Goal: Task Accomplishment & Management: Manage account settings

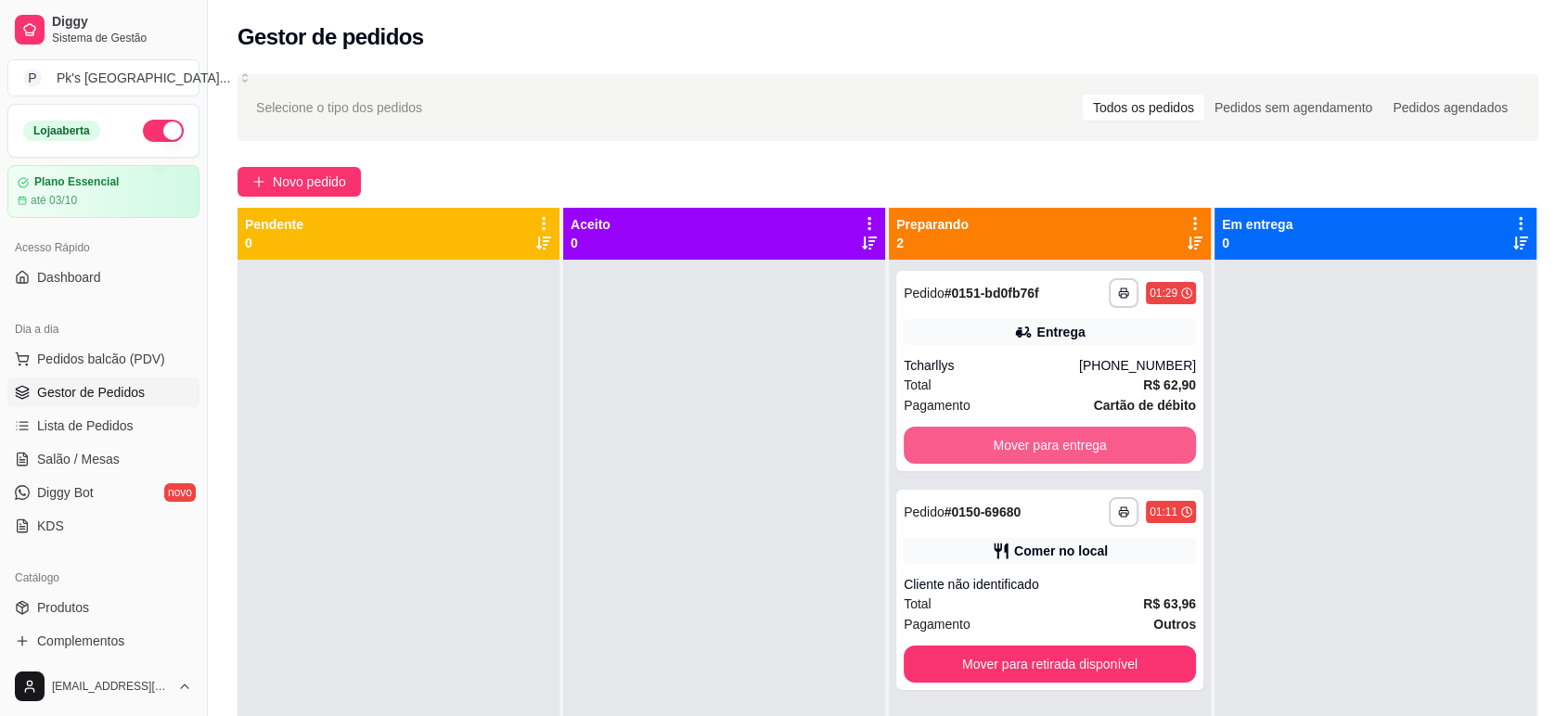
scroll to position [103, 0]
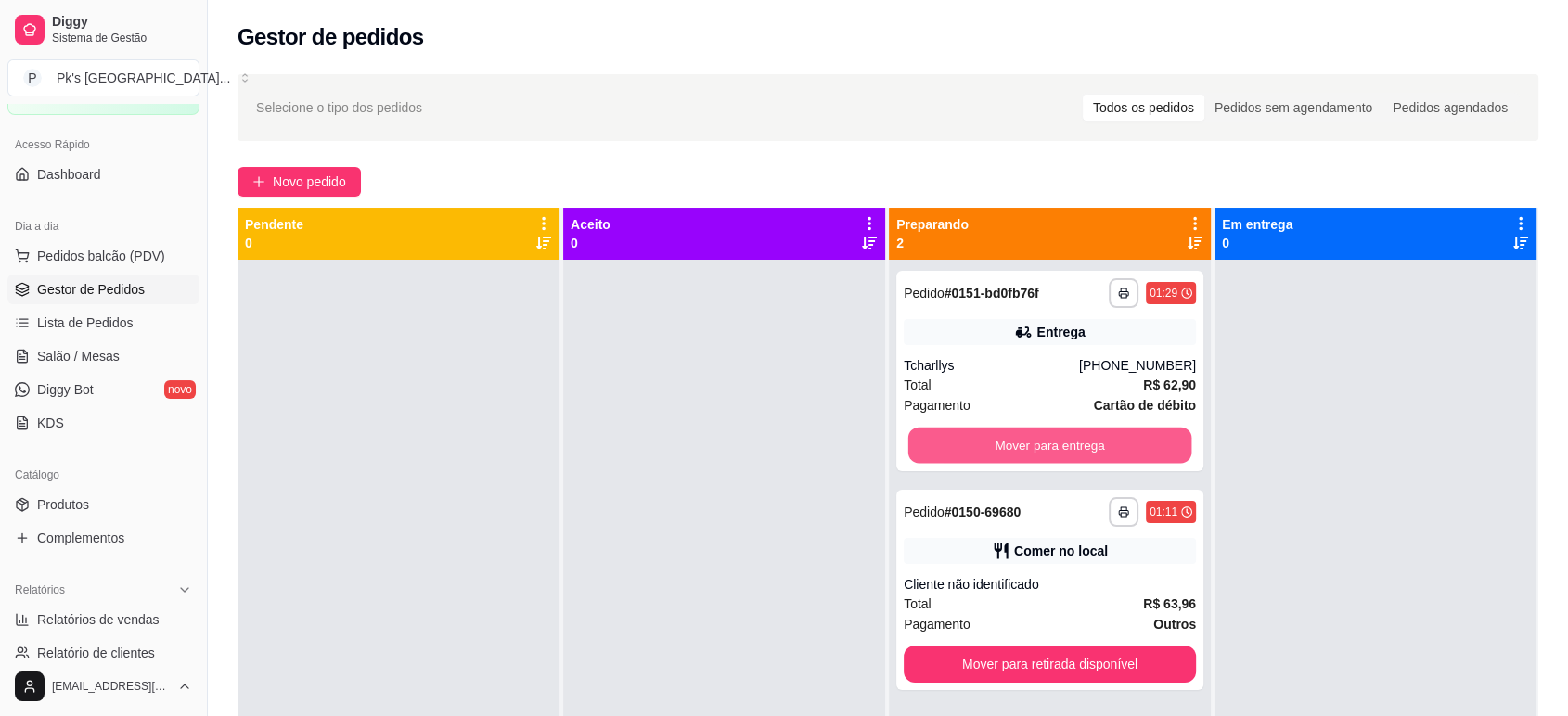
click at [1019, 438] on button "Mover para entrega" at bounding box center [1050, 446] width 284 height 36
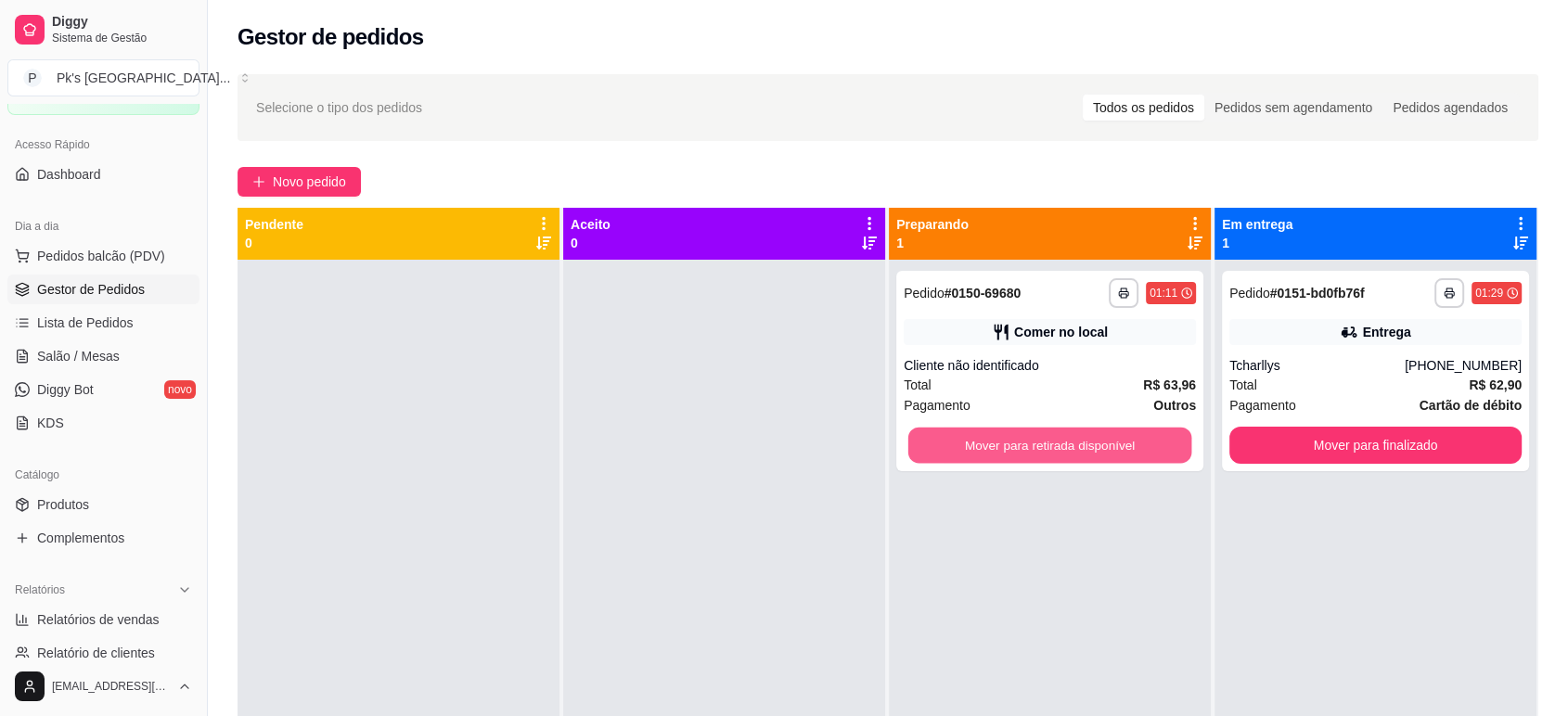
click at [1019, 438] on button "Mover para retirada disponível" at bounding box center [1050, 446] width 284 height 36
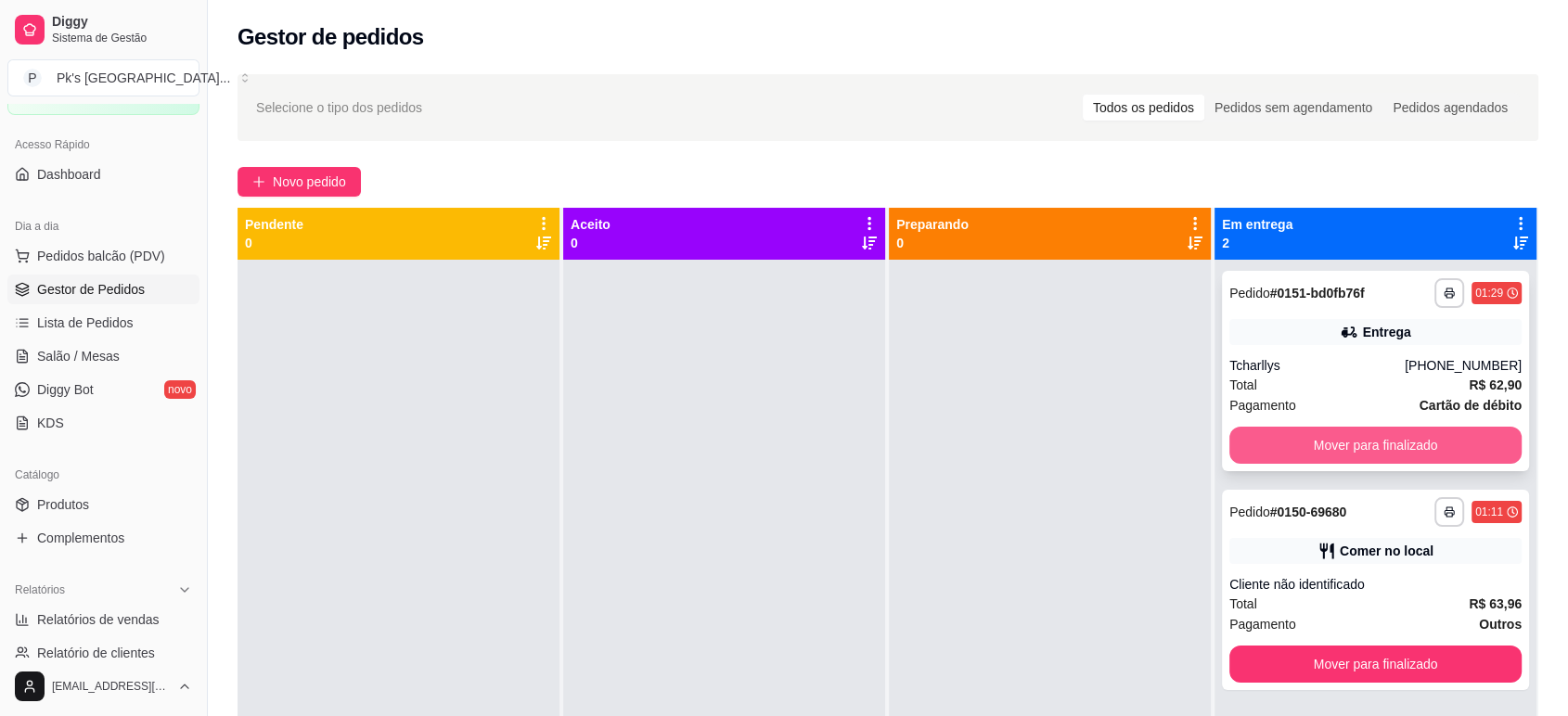
click at [1373, 443] on button "Mover para finalizado" at bounding box center [1375, 446] width 292 height 37
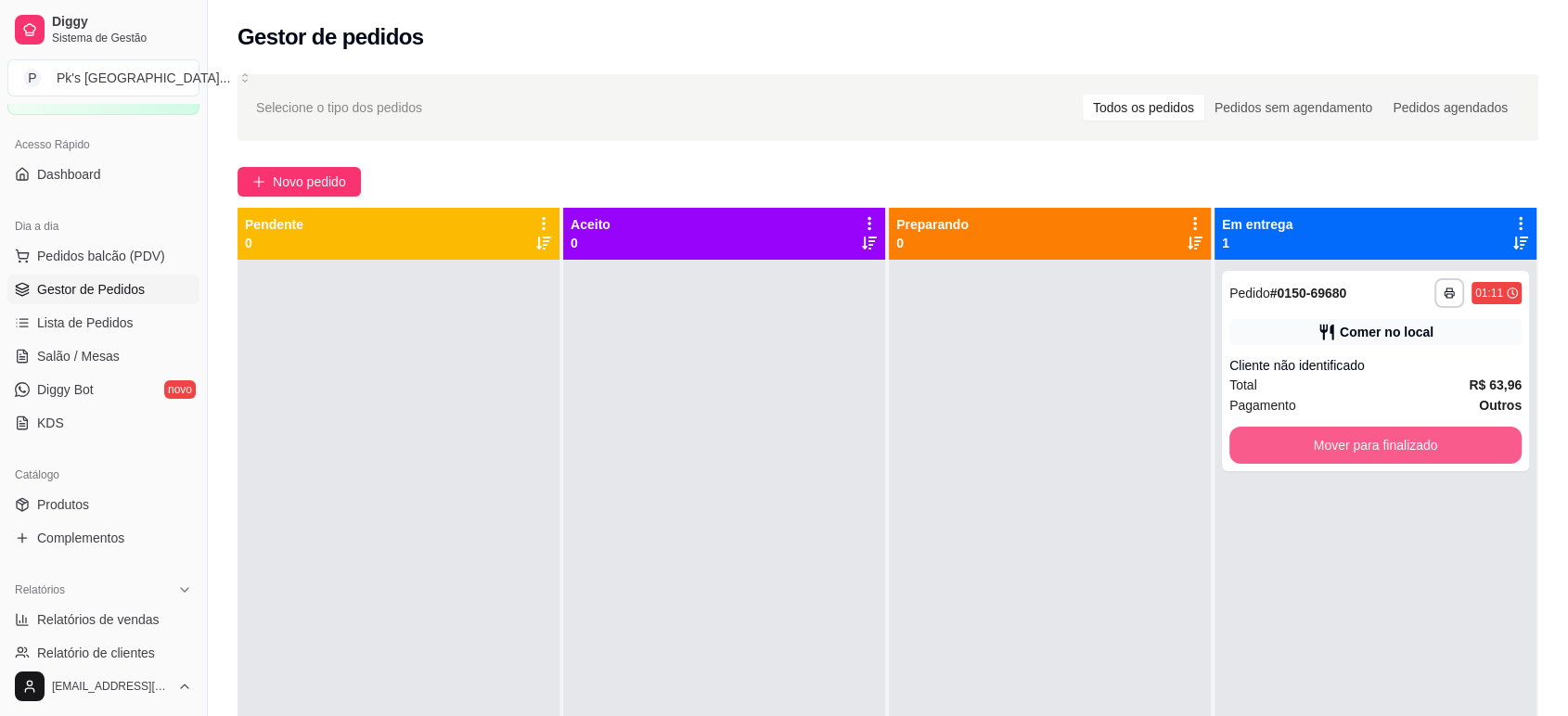
click at [1373, 443] on button "Mover para finalizado" at bounding box center [1375, 446] width 292 height 37
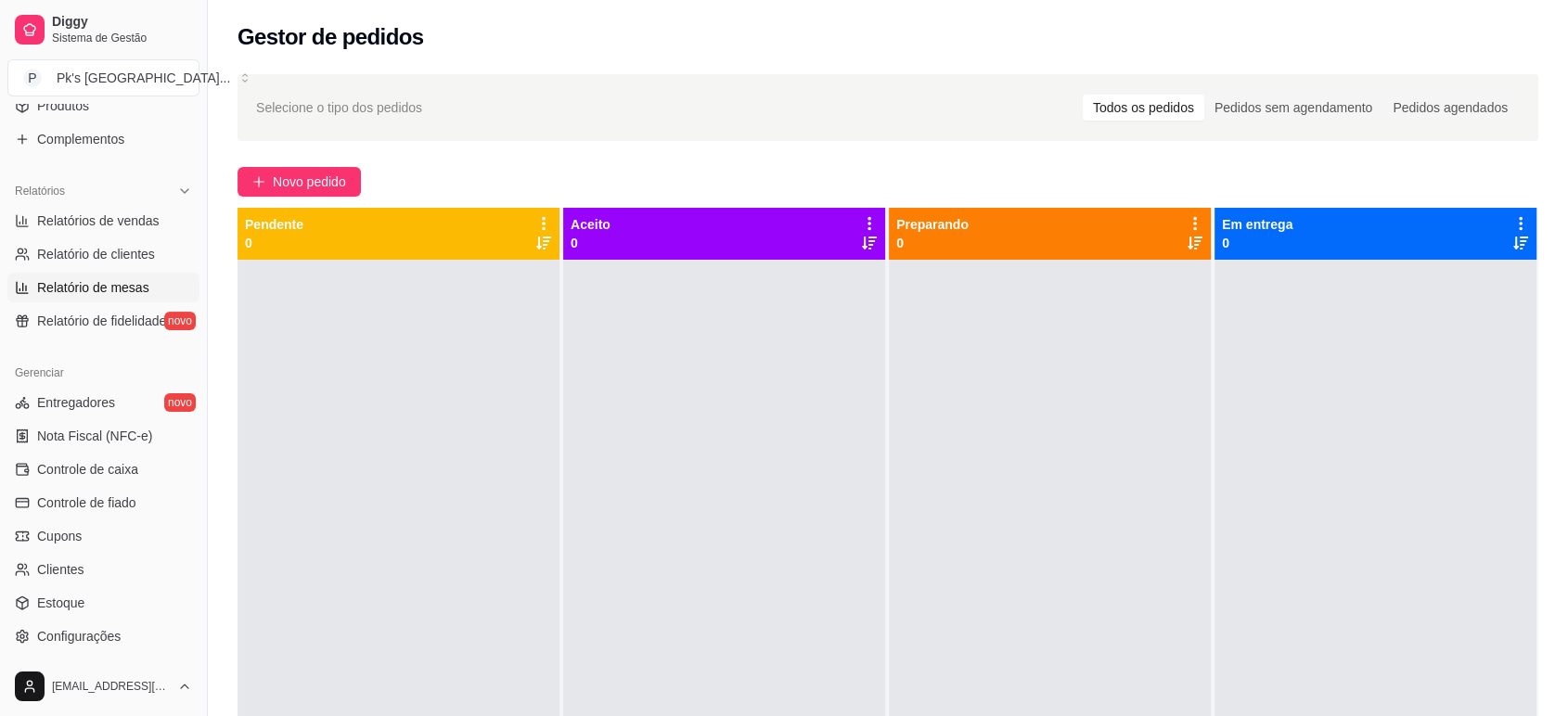
scroll to position [515, 0]
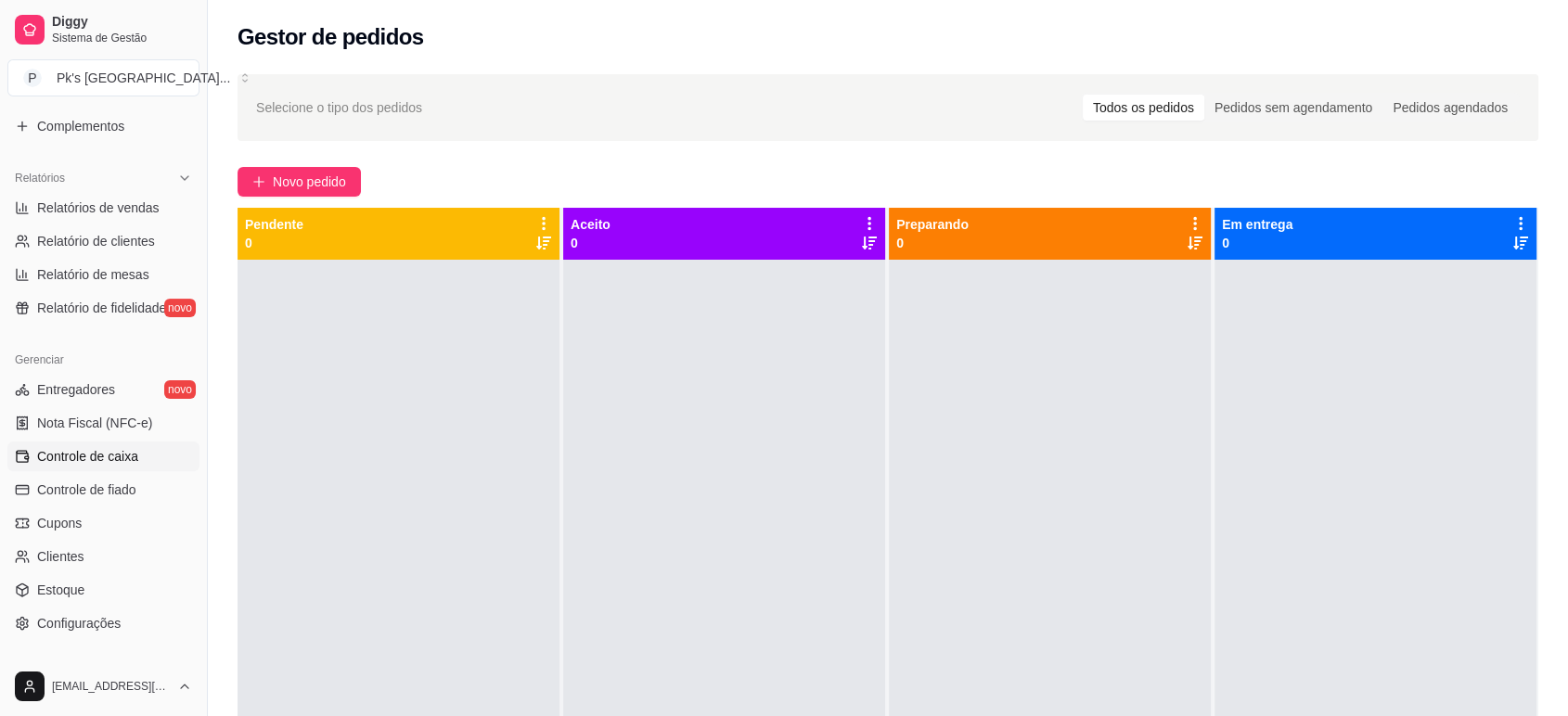
click at [136, 468] on link "Controle de caixa" at bounding box center [104, 457] width 192 height 30
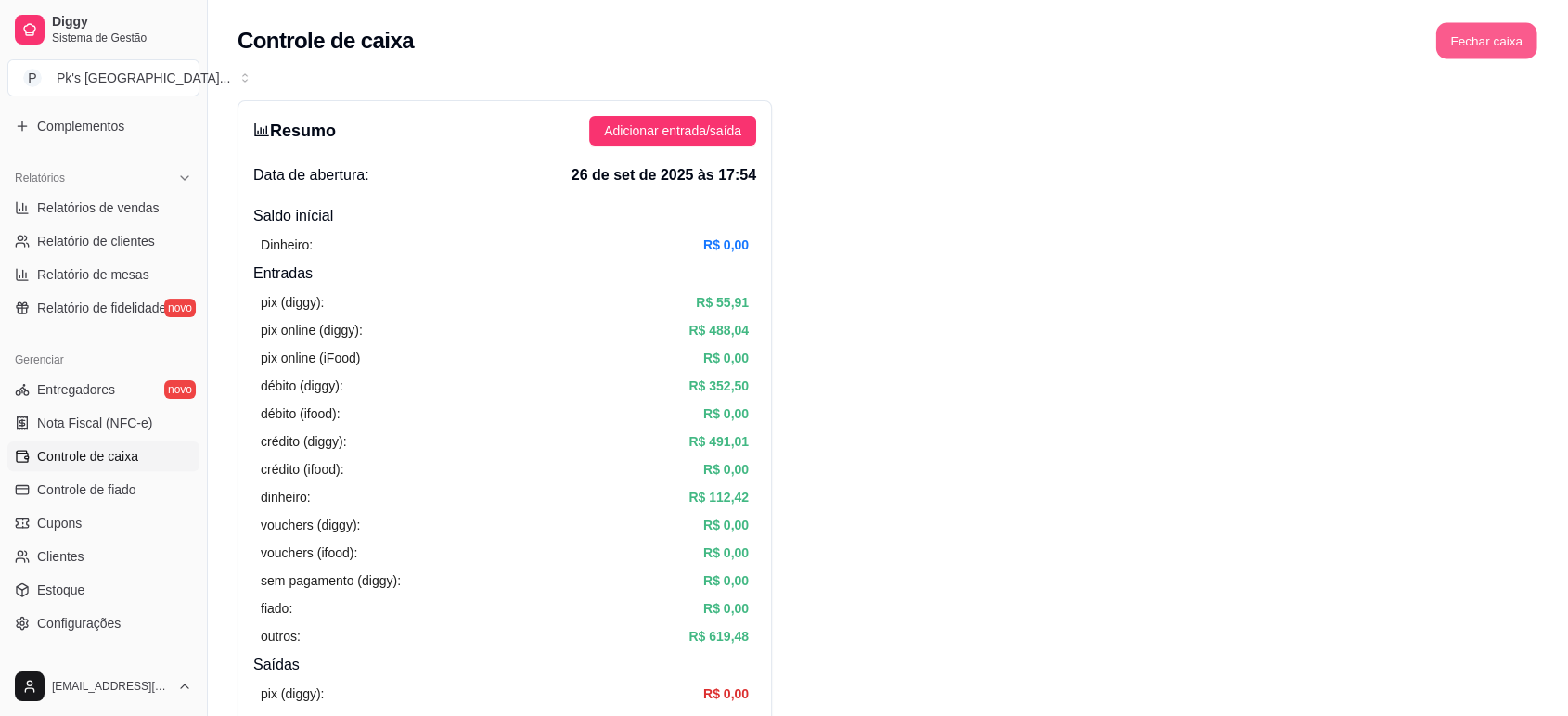
click at [1465, 41] on button "Fechar caixa" at bounding box center [1487, 41] width 101 height 36
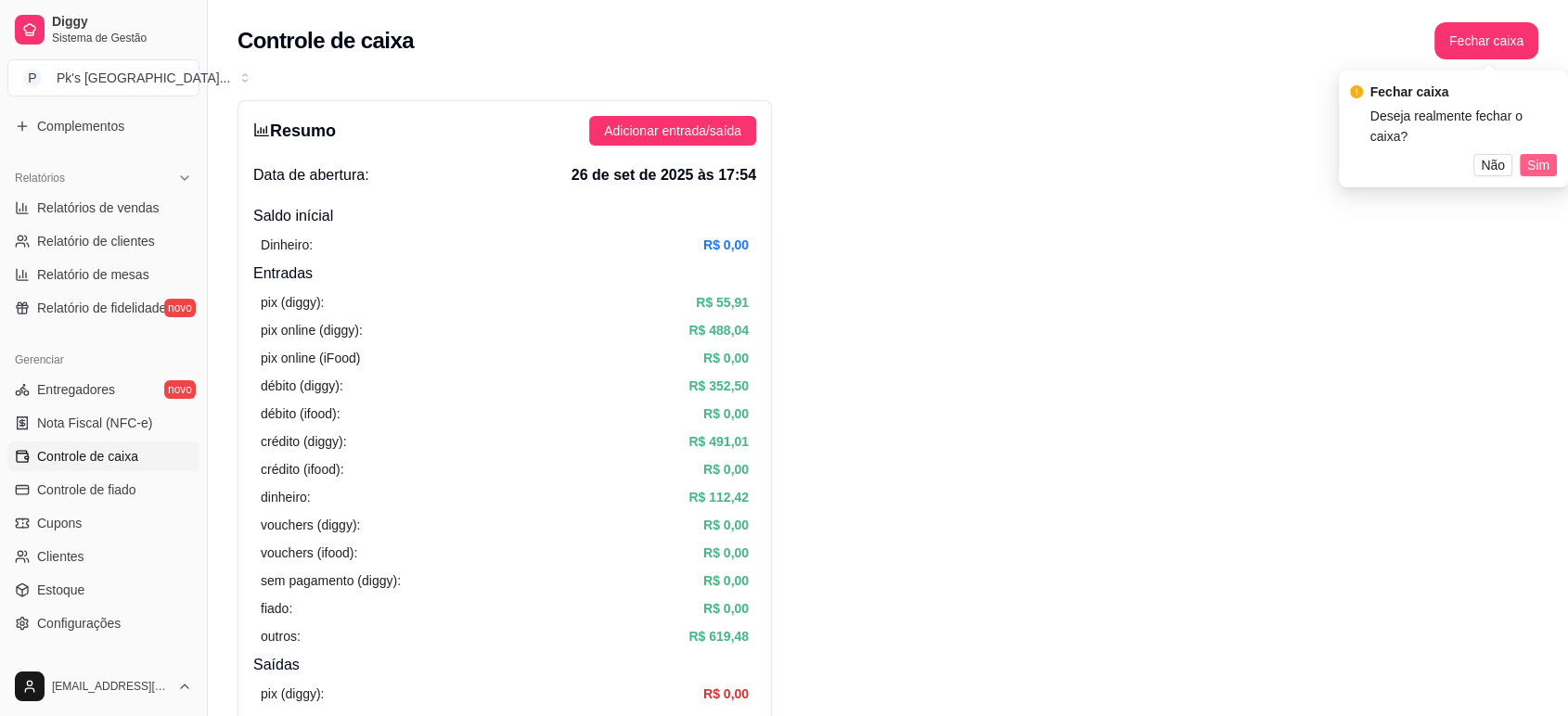
click at [1537, 169] on span "Sim" at bounding box center [1539, 165] width 22 height 21
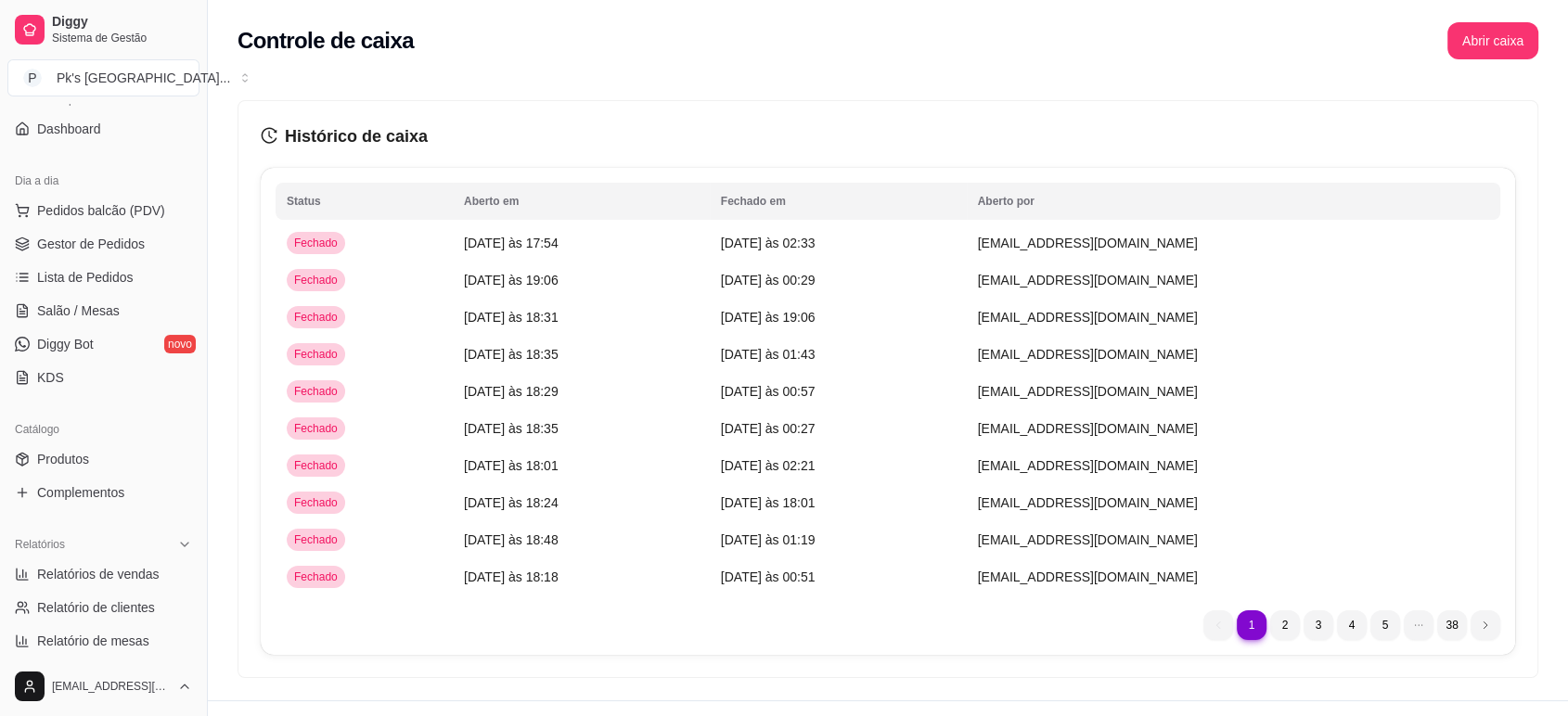
scroll to position [103, 0]
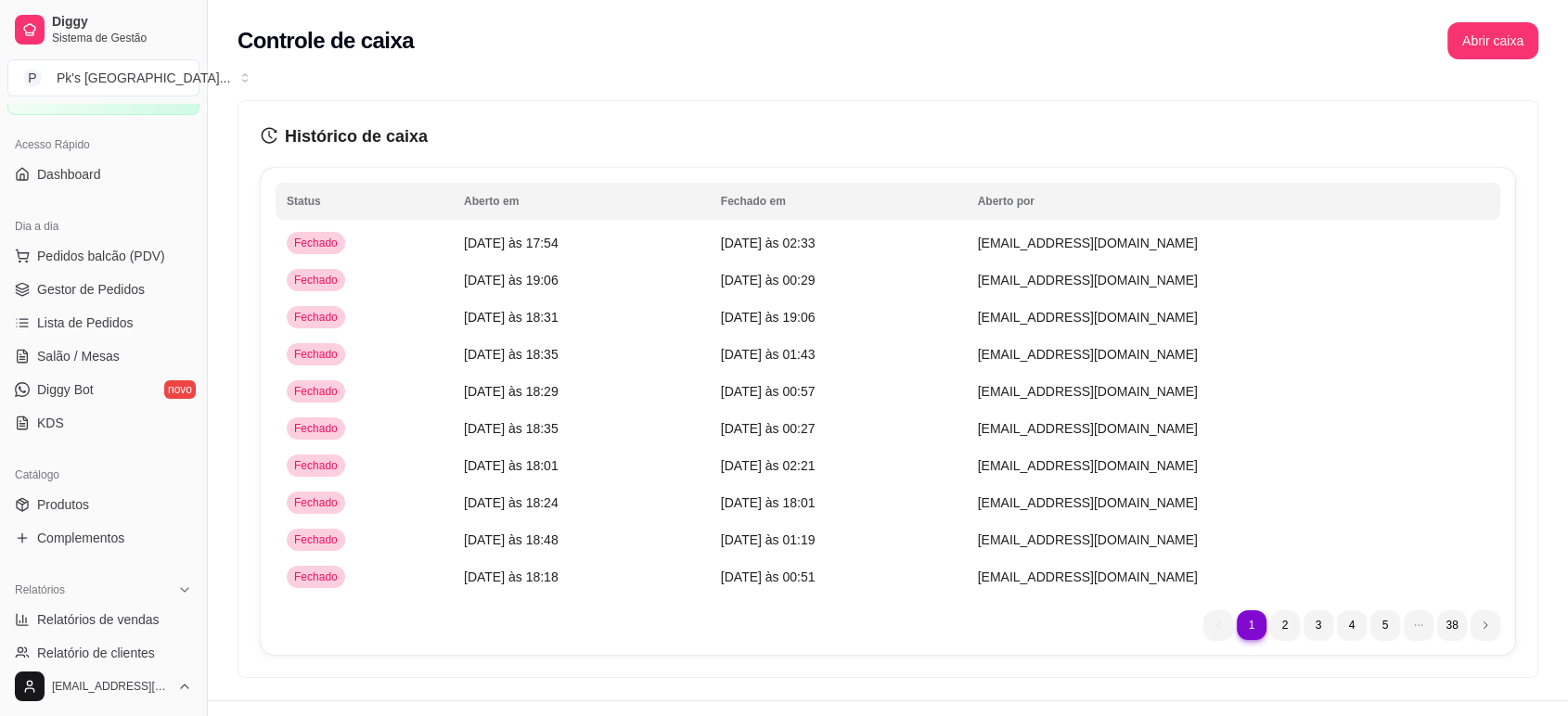
click at [119, 272] on ul "Pedidos balcão (PDV) Gestor de Pedidos Lista de Pedidos Salão / Mesas Diggy Bot…" at bounding box center [104, 339] width 192 height 197
click at [124, 284] on span "Gestor de Pedidos" at bounding box center [90, 289] width 107 height 19
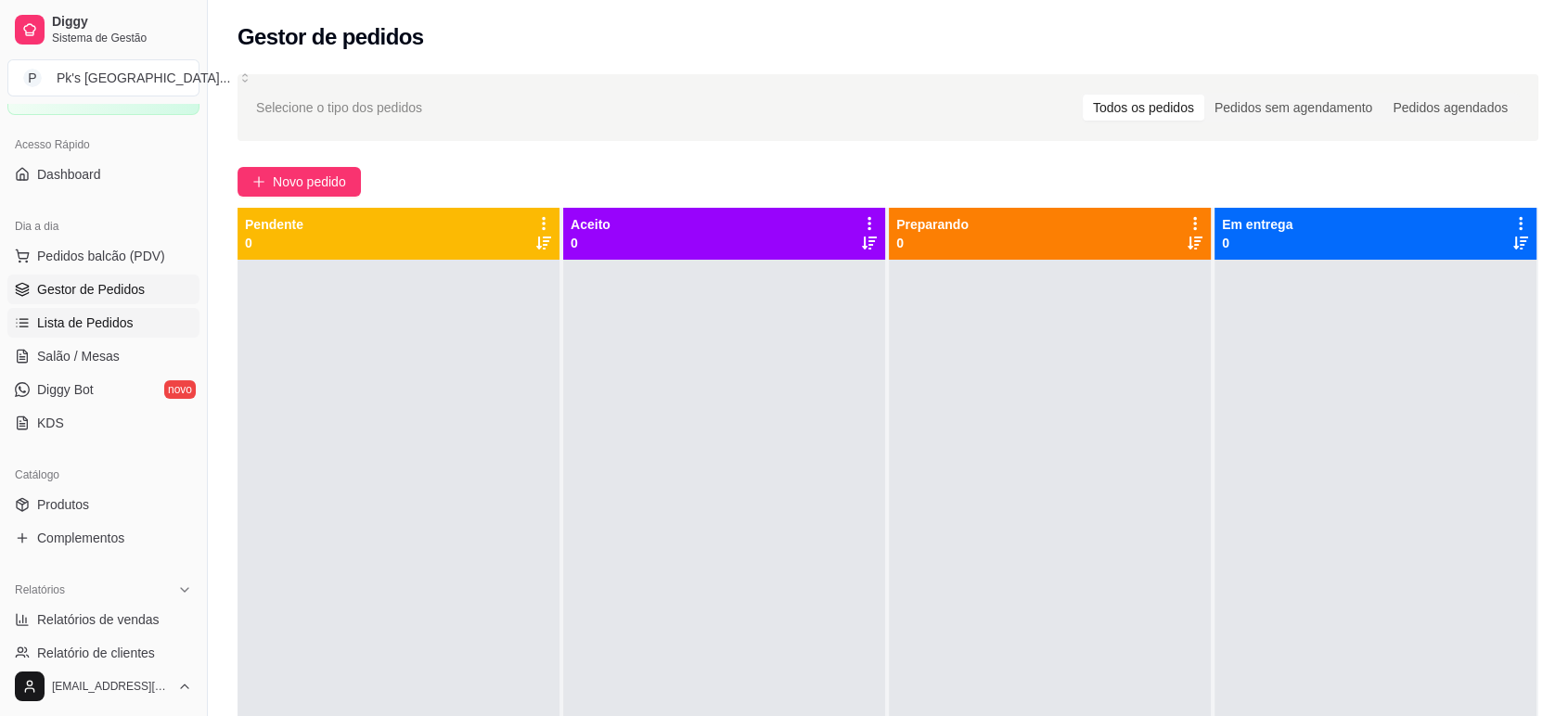
click at [121, 326] on span "Lista de Pedidos" at bounding box center [85, 323] width 96 height 19
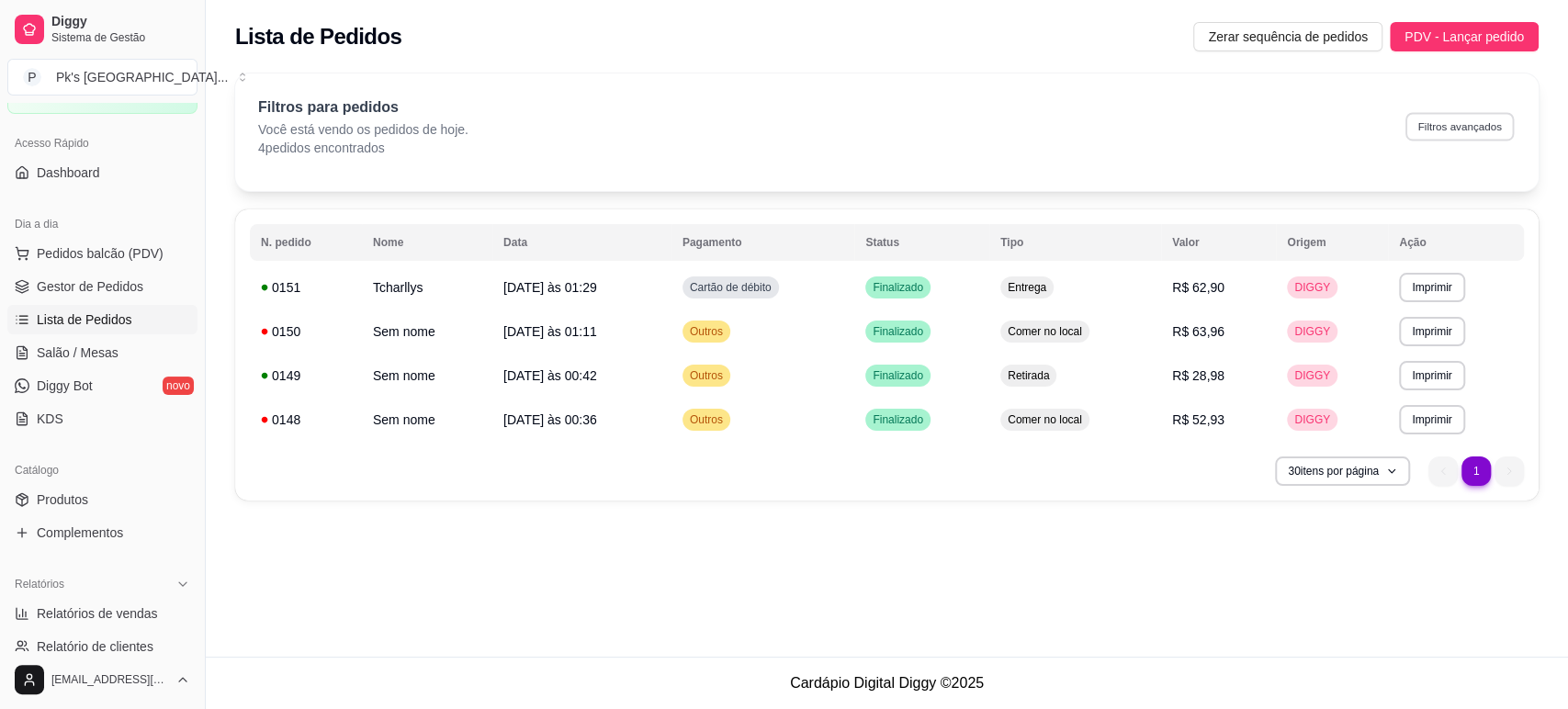
click at [1458, 129] on button "Filtros avançados" at bounding box center [1459, 126] width 108 height 29
select select "0"
click at [1383, 472] on button "30 itens por página" at bounding box center [1343, 471] width 135 height 30
click at [1116, 539] on div "**********" at bounding box center [887, 328] width 1363 height 656
drag, startPoint x: 1210, startPoint y: 123, endPoint x: 1279, endPoint y: 128, distance: 69.2
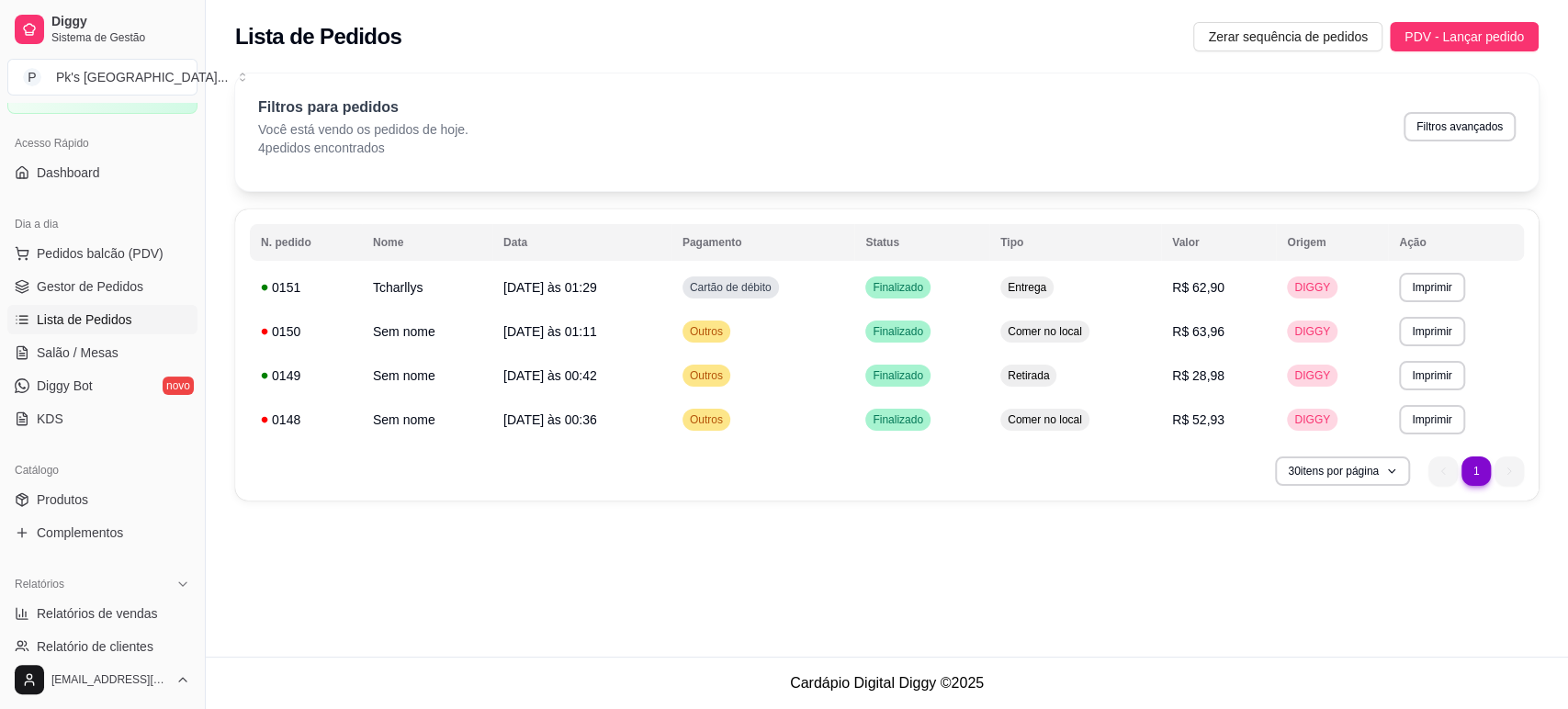
click at [1227, 124] on div "Filtros para pedidos Você está vendo os pedidos de hoje. 4 pedidos encontrados …" at bounding box center [887, 126] width 1258 height 61
click at [1478, 128] on button "Filtros avançados" at bounding box center [1459, 126] width 112 height 30
select select "0"
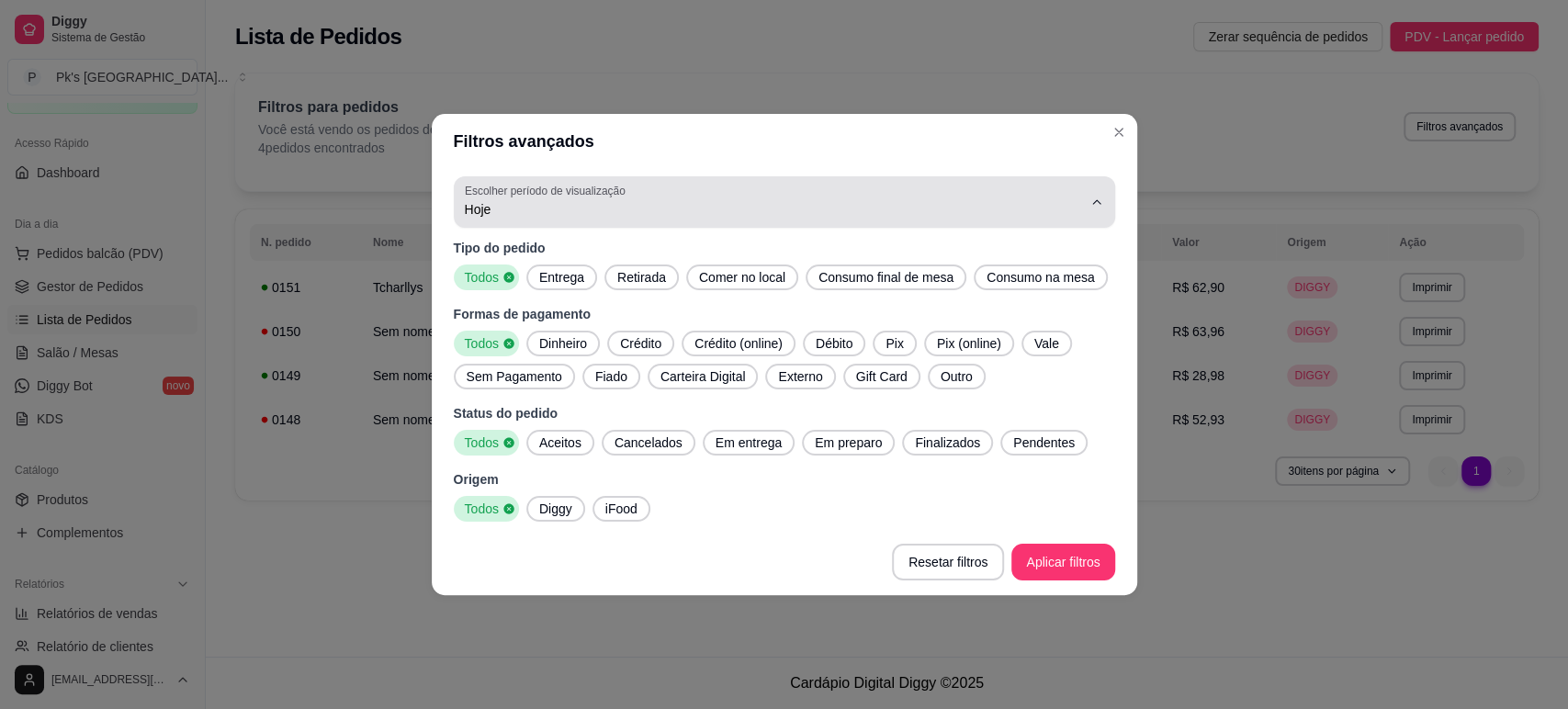
click at [630, 224] on button "Escolher período de visualização Hoje" at bounding box center [785, 202] width 661 height 52
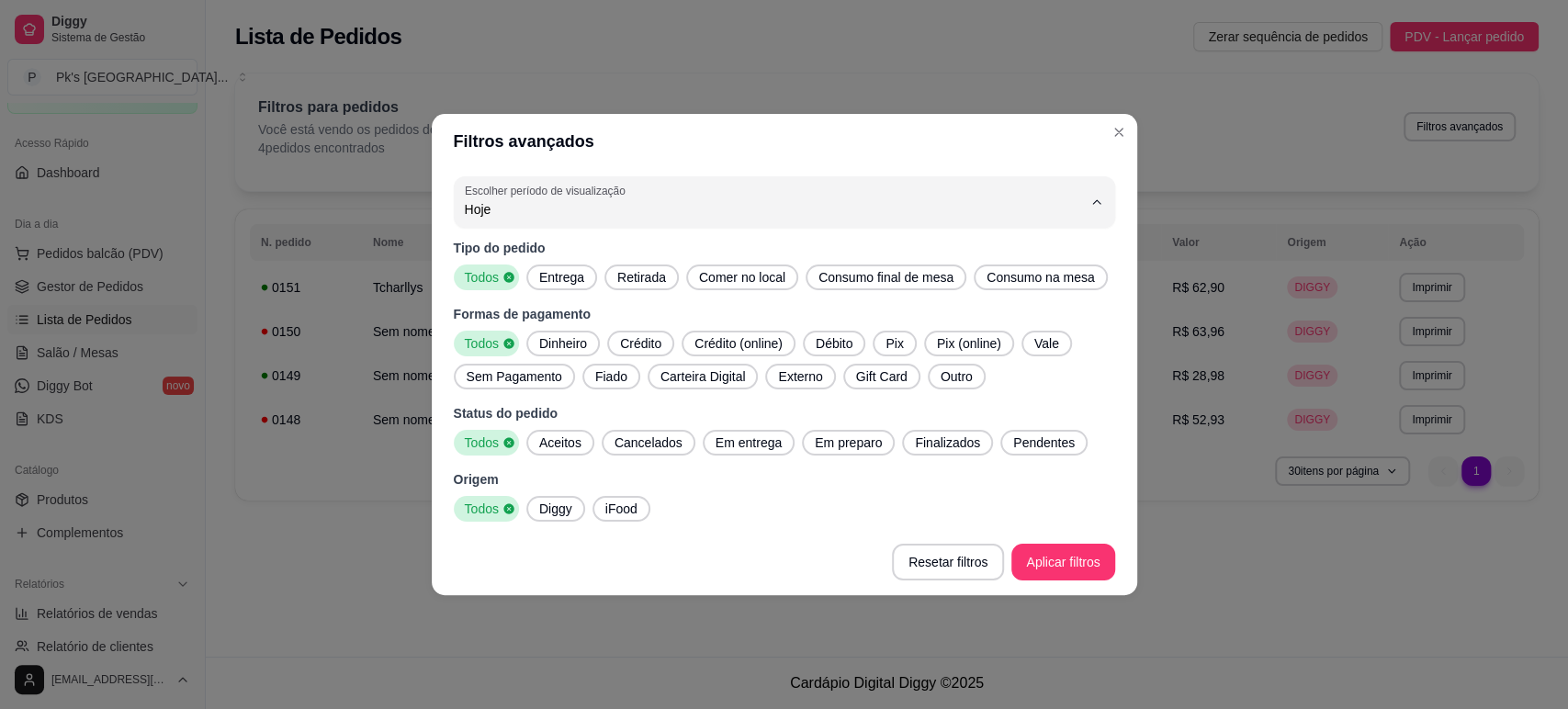
click at [522, 275] on span "Ontem" at bounding box center [775, 282] width 589 height 18
type input "1"
select select "1"
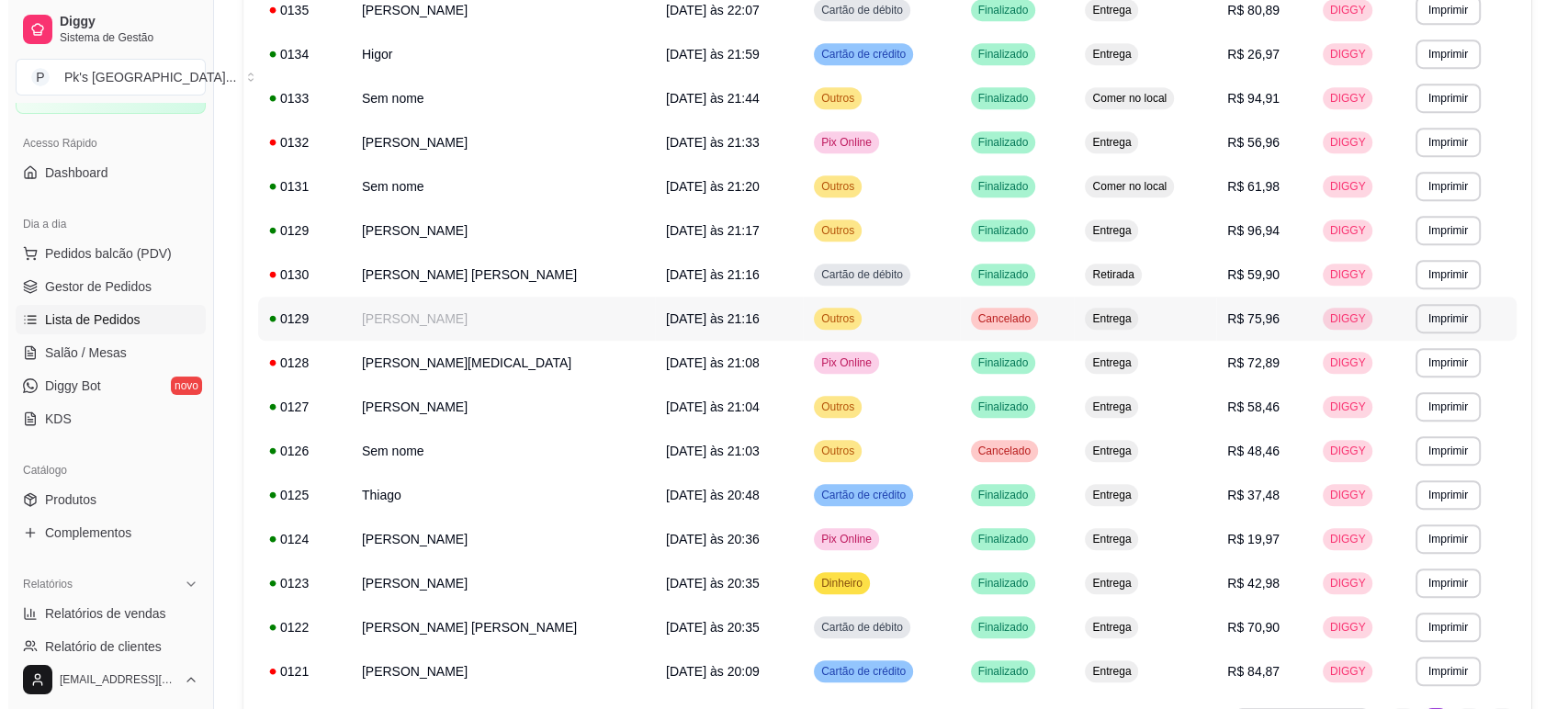
scroll to position [919, 0]
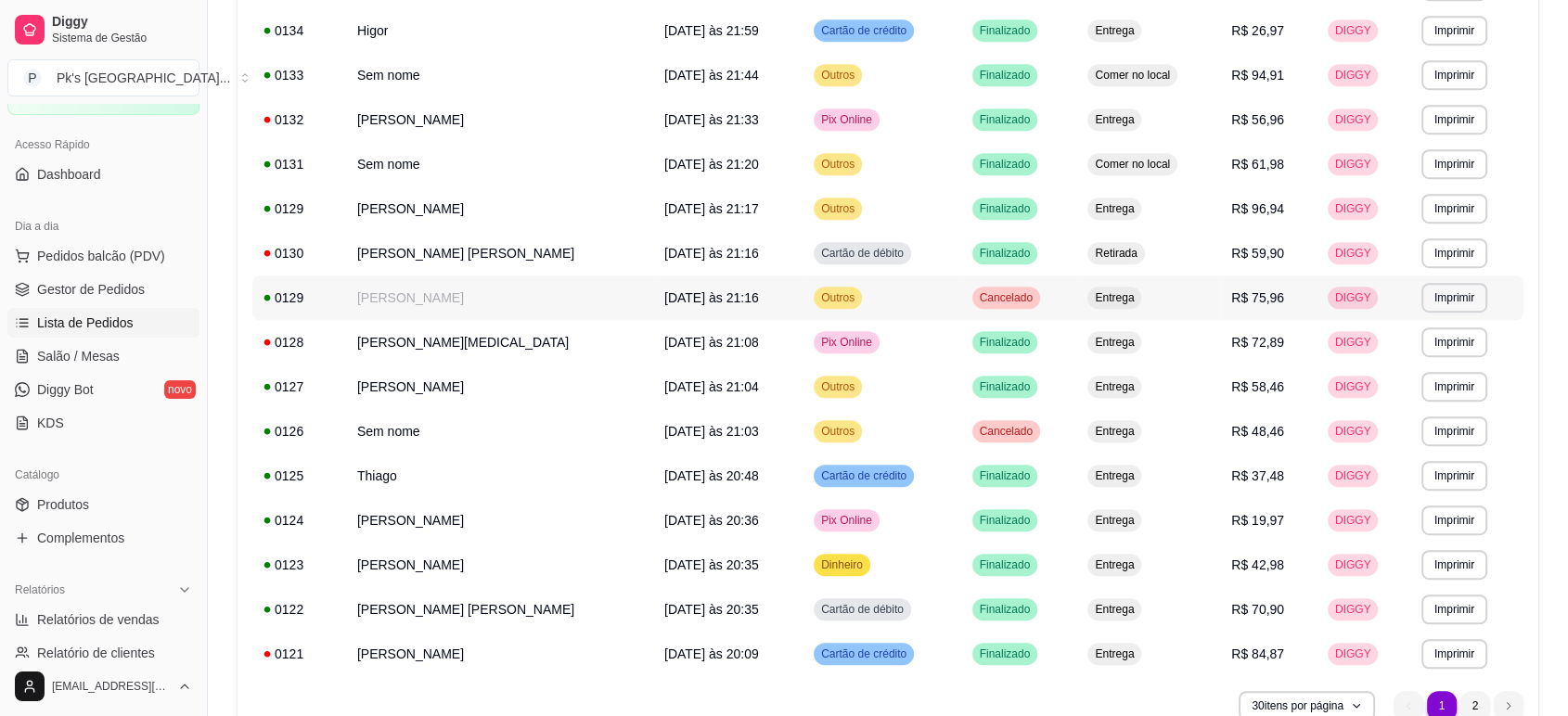
click at [1010, 300] on td "Cancelado" at bounding box center [1020, 297] width 116 height 45
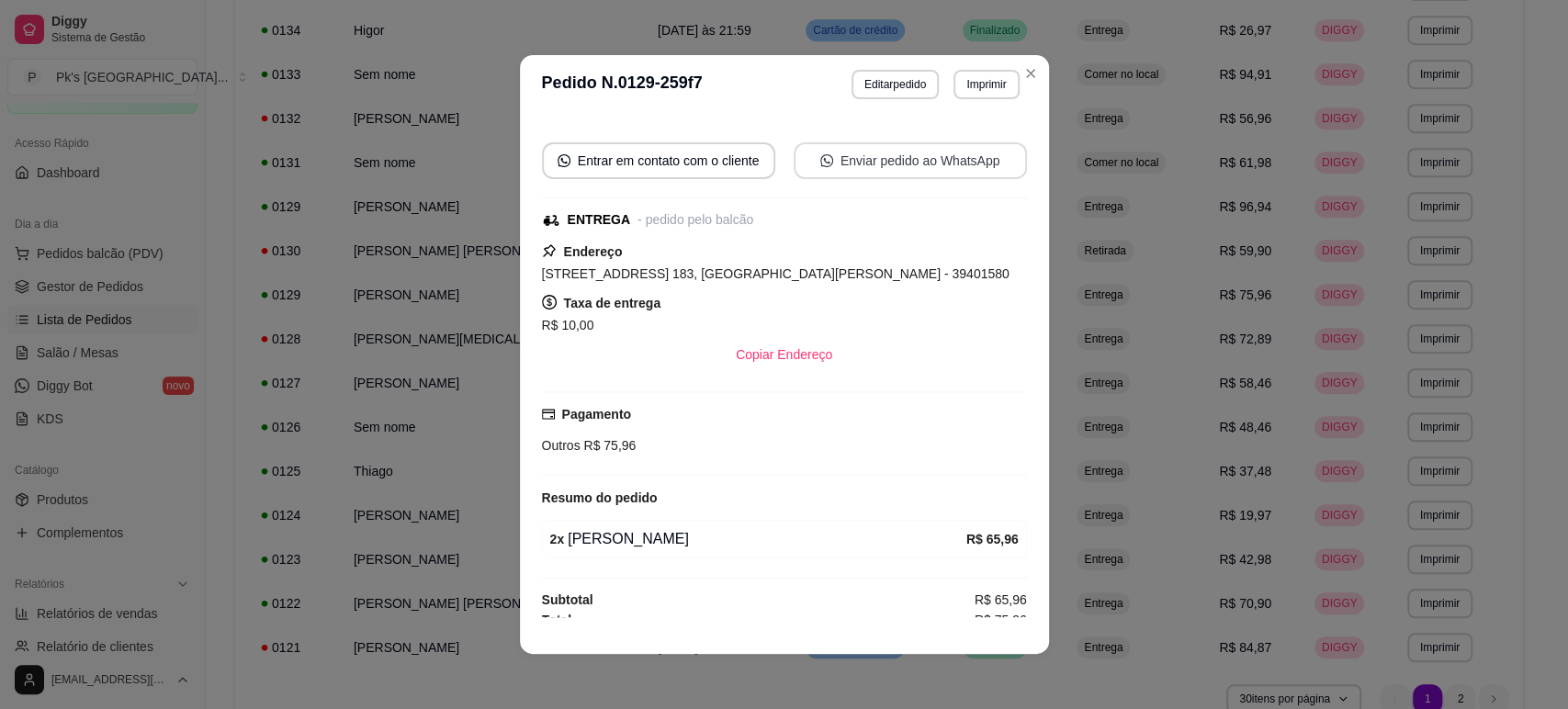
scroll to position [161, 0]
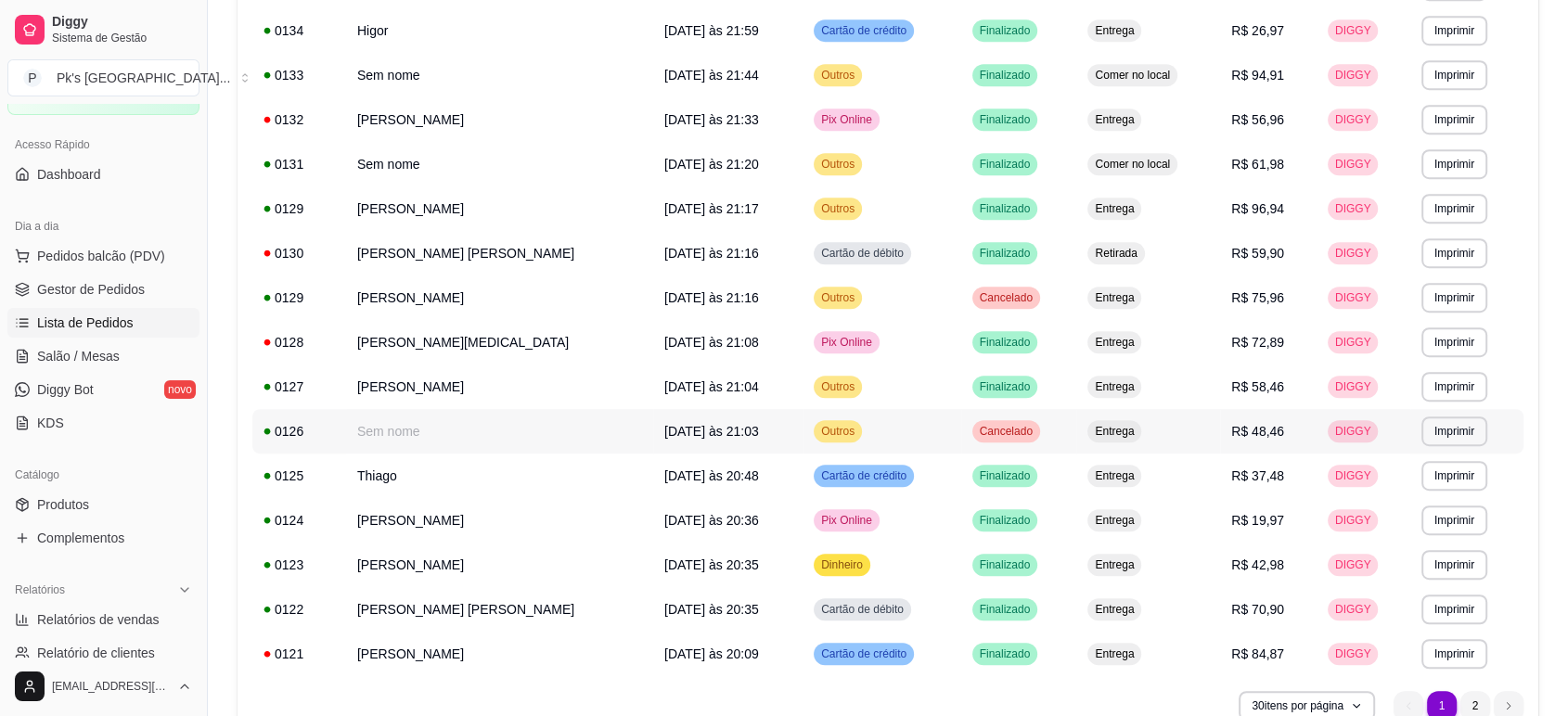
click at [1039, 421] on td "Cancelado" at bounding box center [1020, 432] width 116 height 45
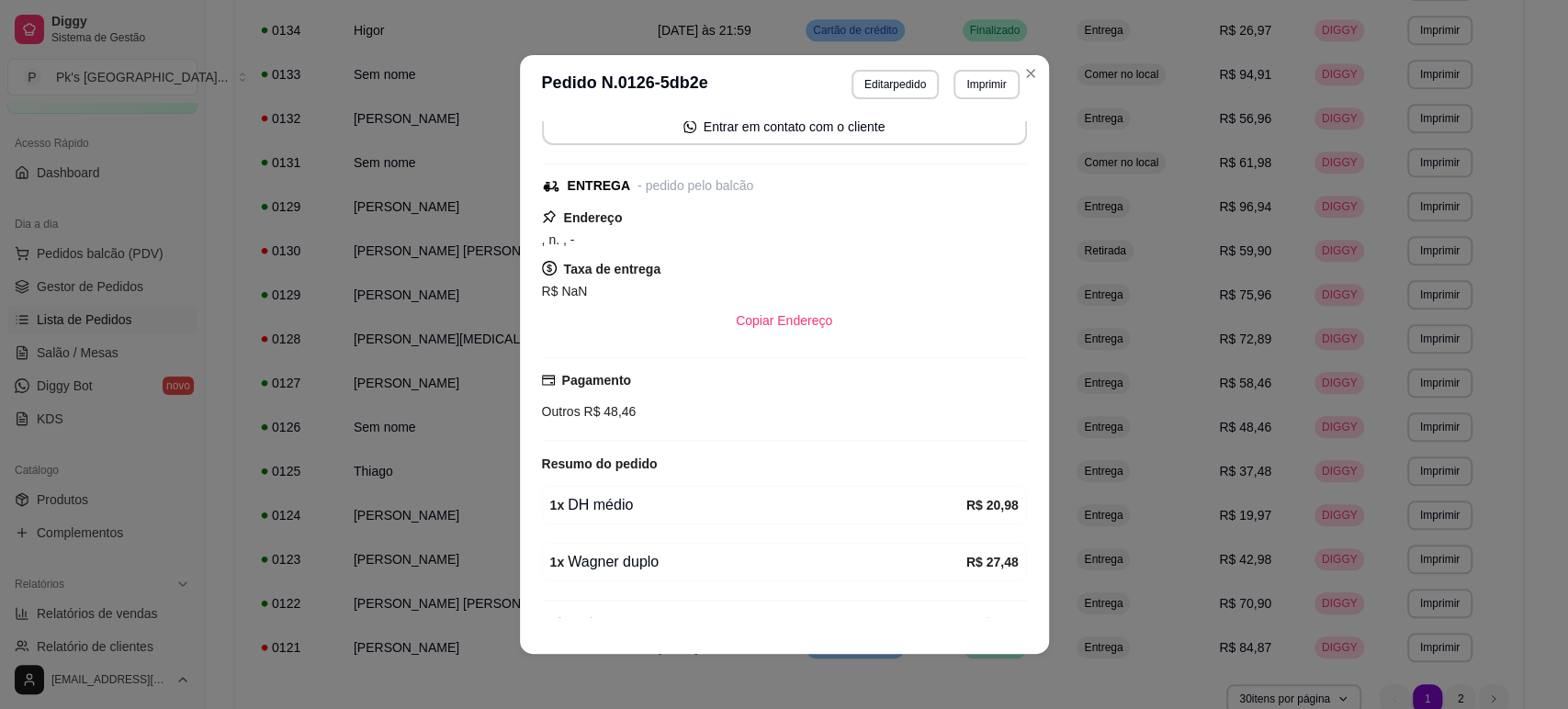
scroll to position [176, 0]
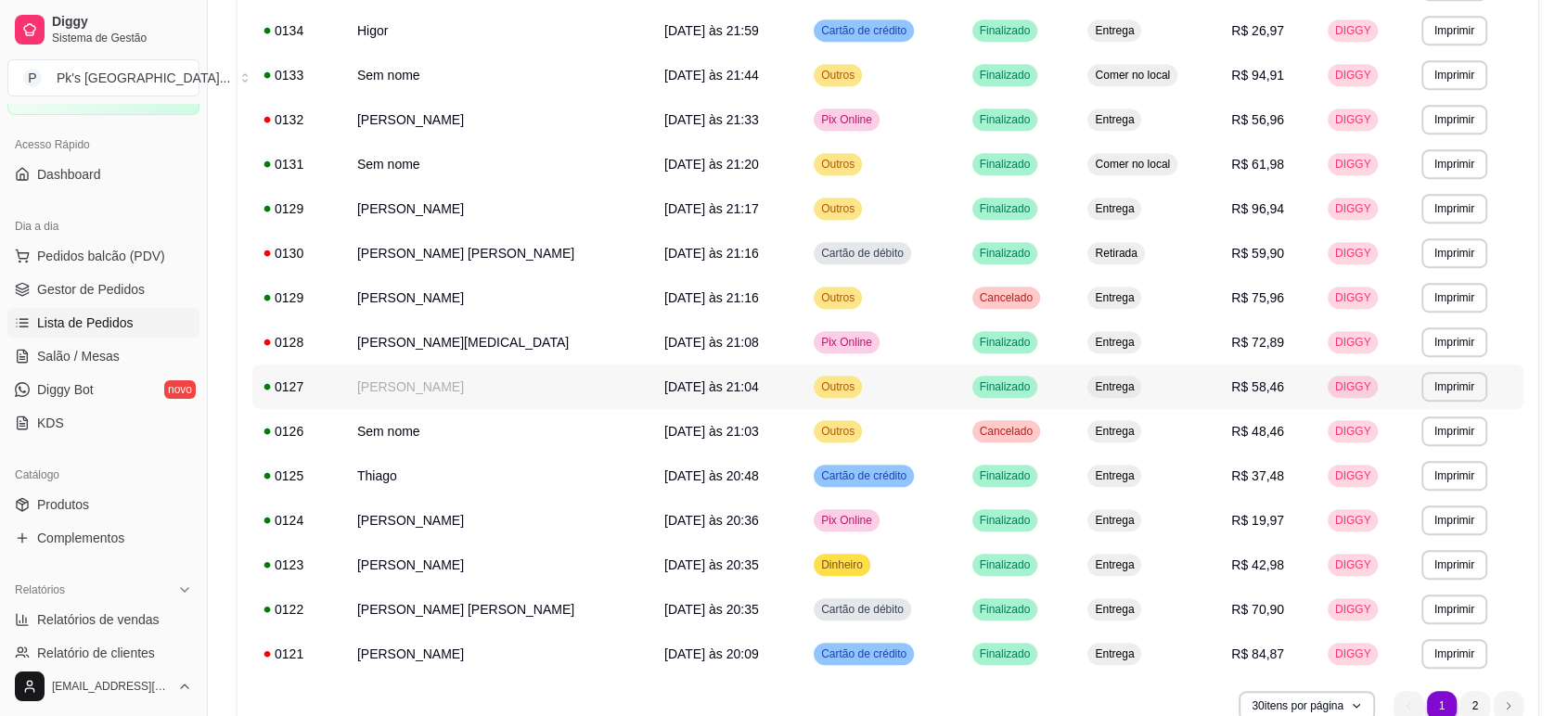
click at [1042, 390] on td "Finalizado" at bounding box center [1020, 387] width 116 height 45
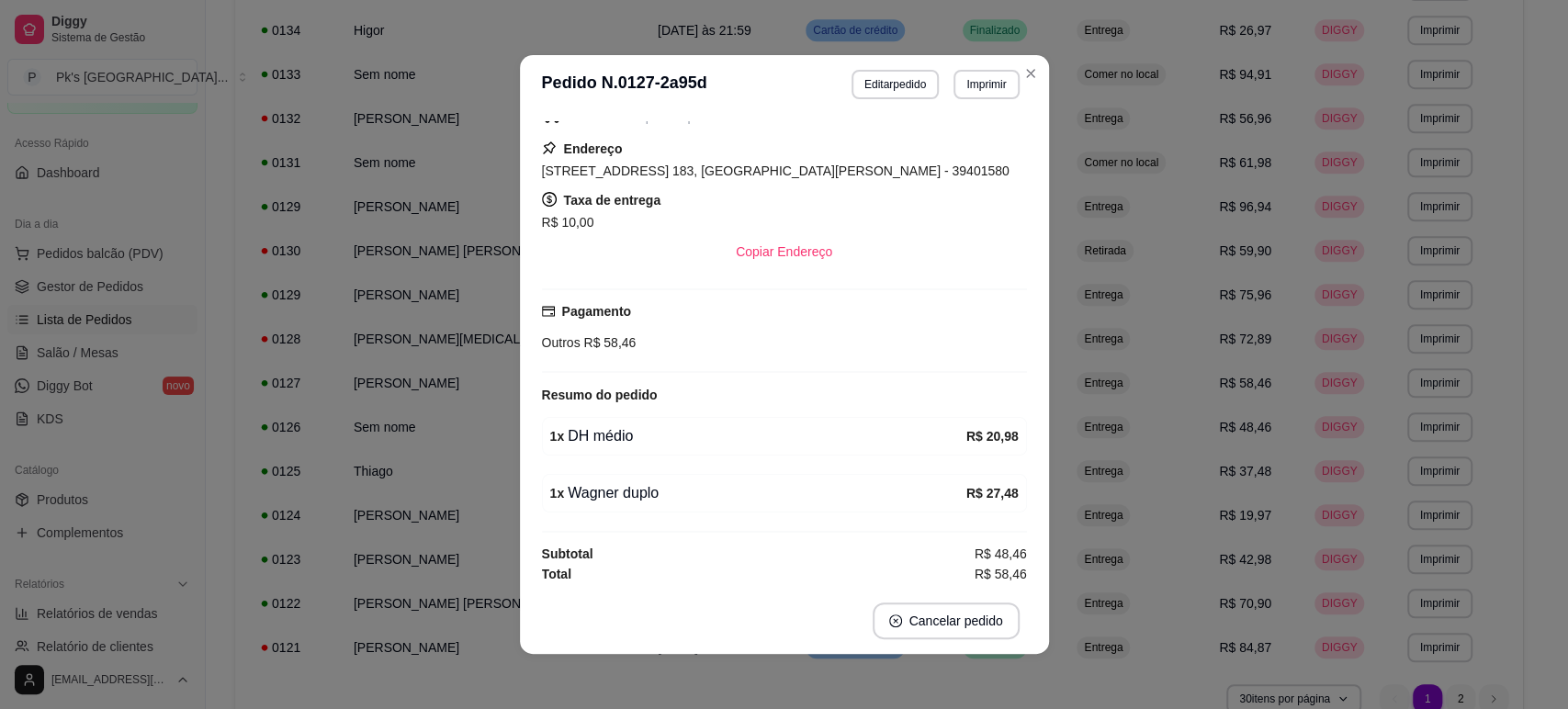
scroll to position [212, 0]
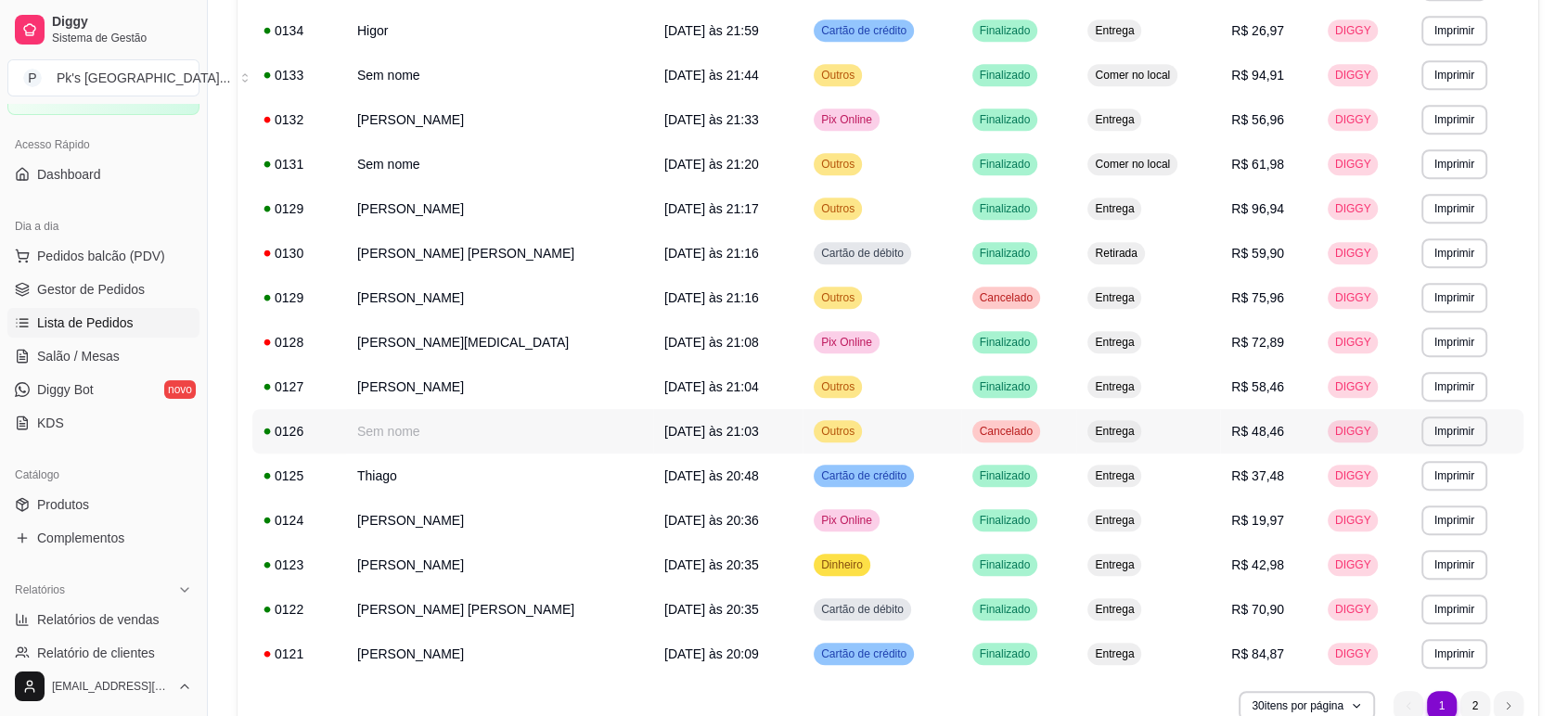
click at [1016, 436] on td "Cancelado" at bounding box center [1020, 432] width 116 height 45
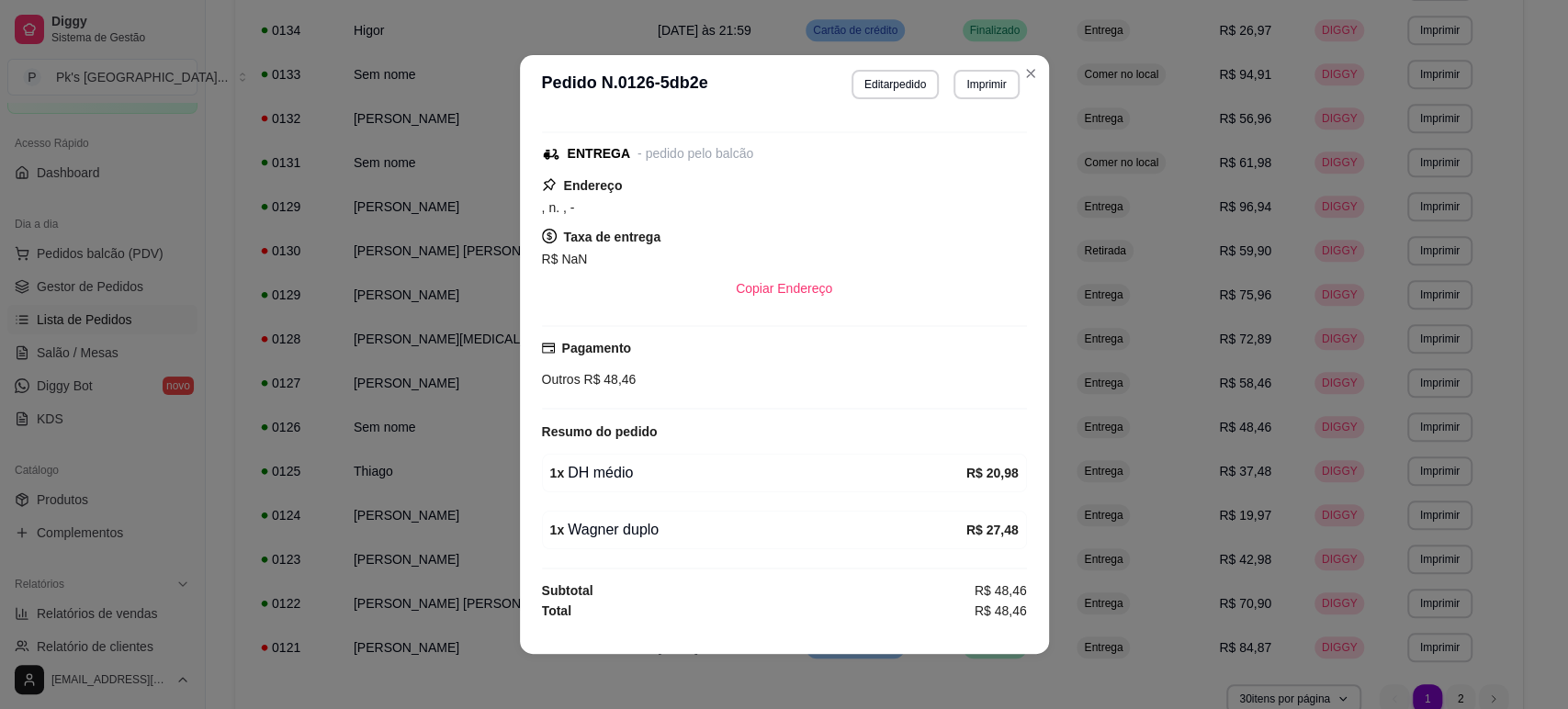
scroll to position [176, 0]
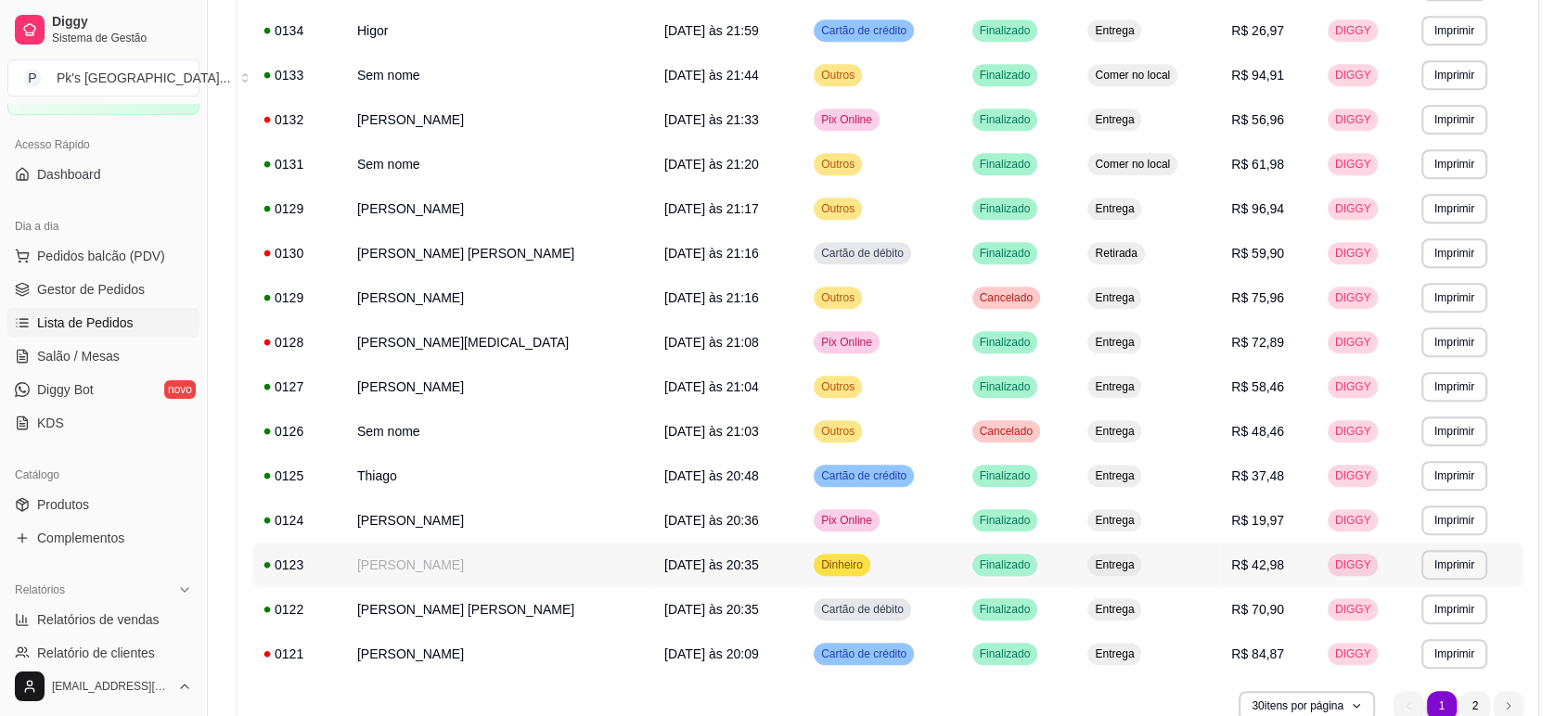
click at [883, 571] on td "Dinheiro" at bounding box center [881, 565] width 158 height 45
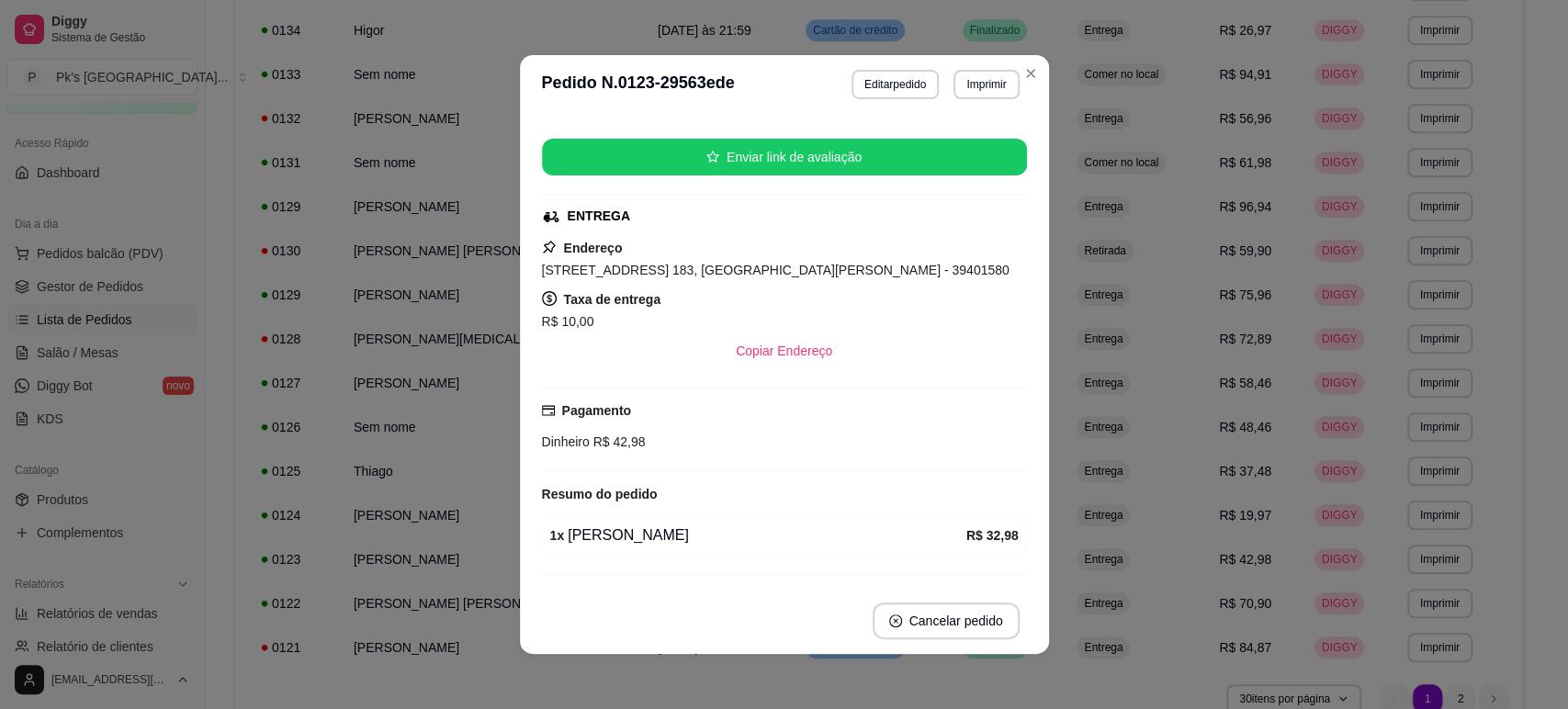
scroll to position [210, 0]
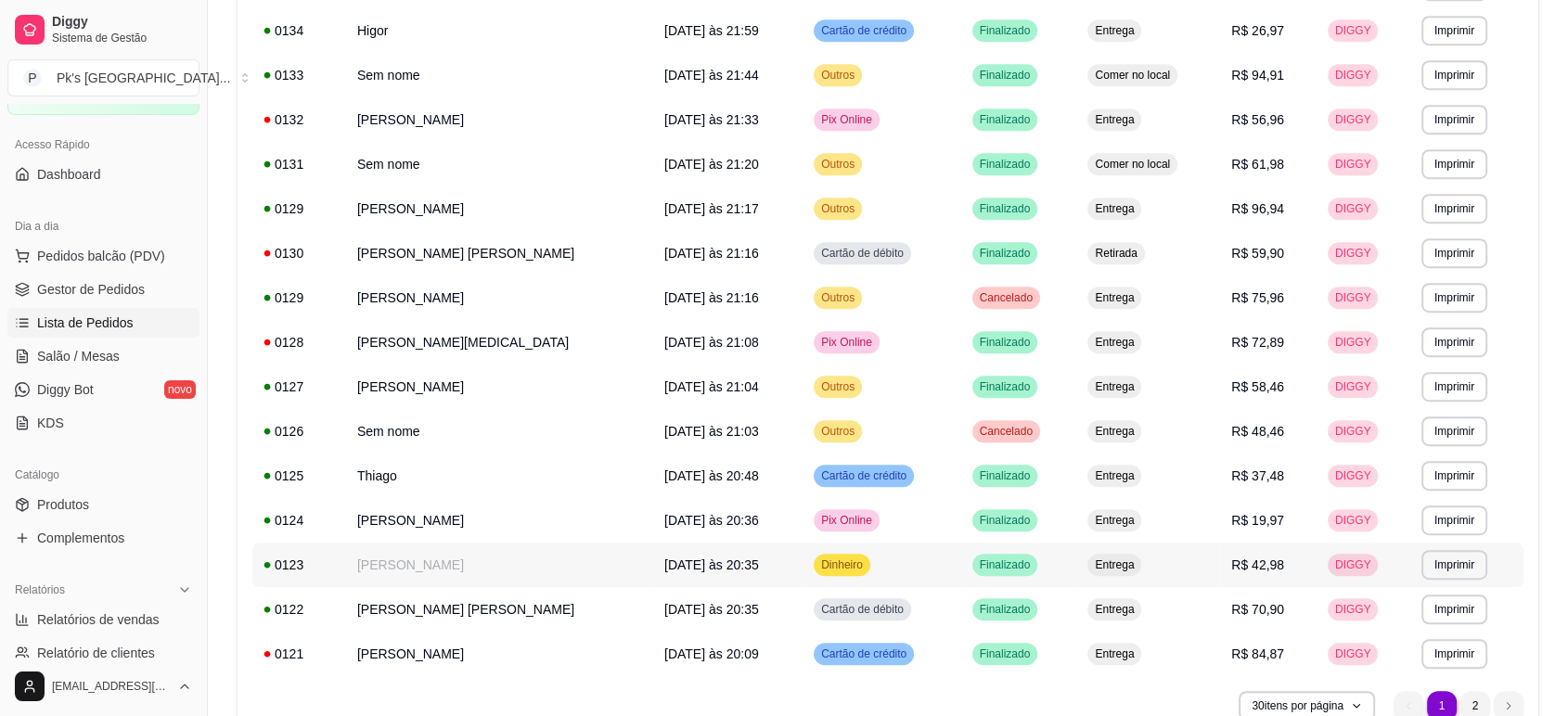
click at [559, 561] on td "[PERSON_NAME]" at bounding box center [499, 565] width 307 height 45
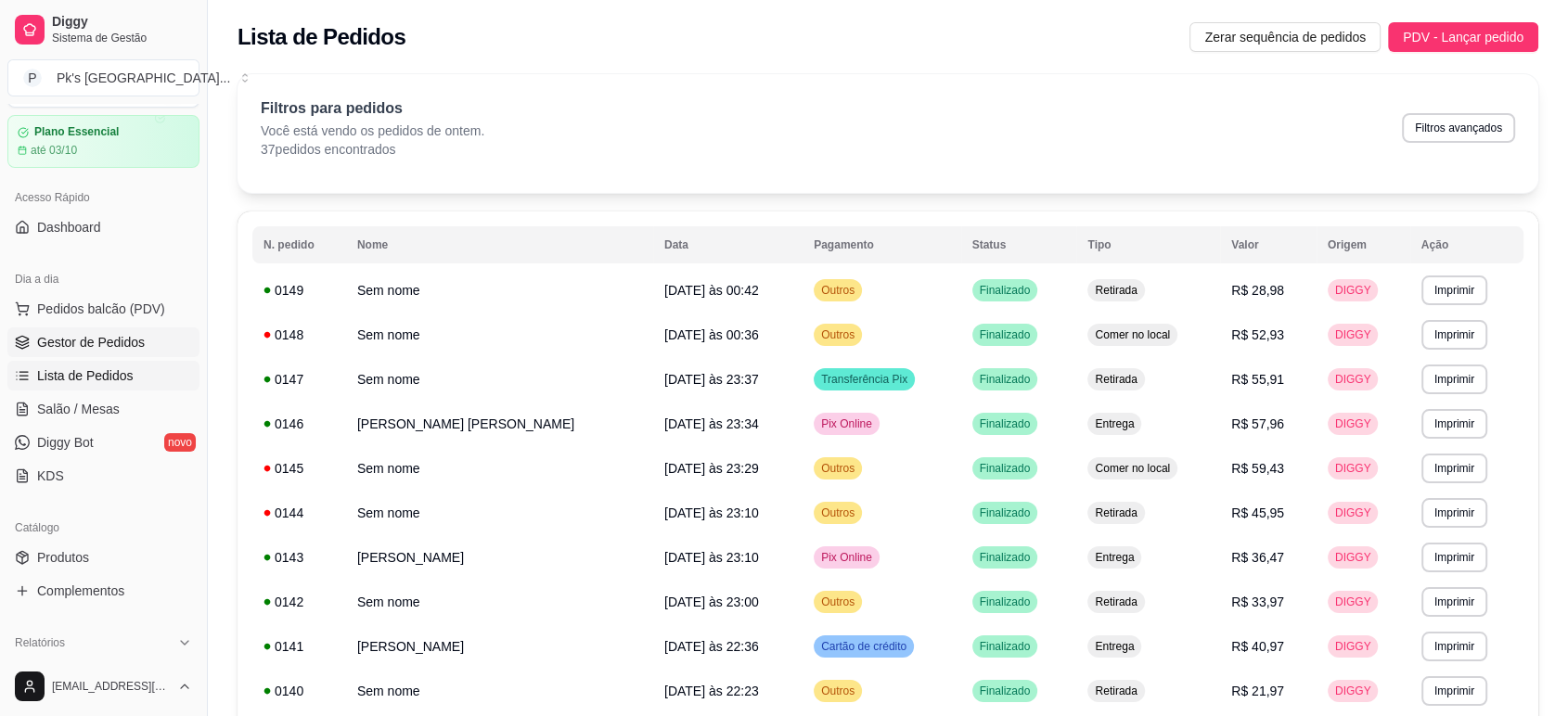
scroll to position [0, 0]
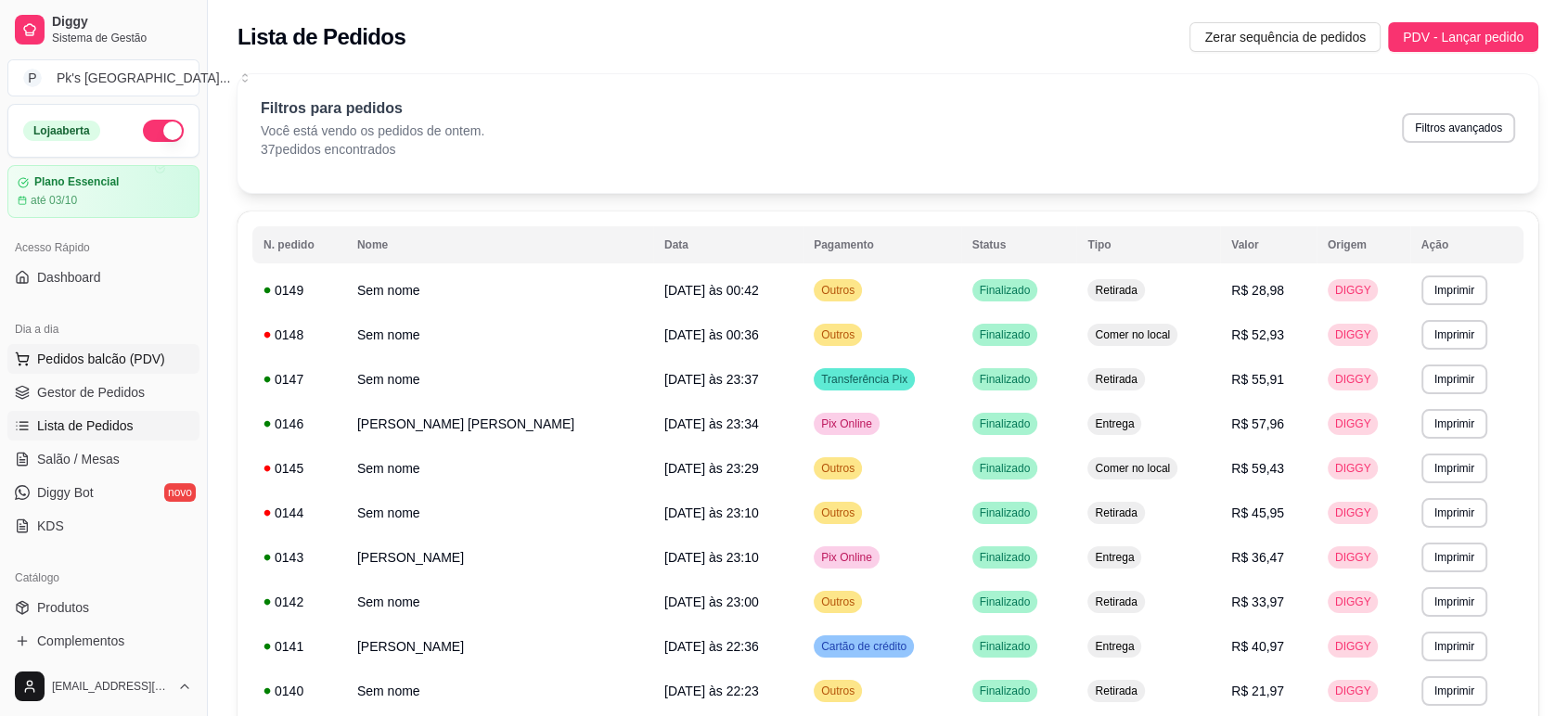
drag, startPoint x: 104, startPoint y: 391, endPoint x: 105, endPoint y: 365, distance: 26.0
click at [104, 390] on span "Gestor de Pedidos" at bounding box center [90, 392] width 107 height 19
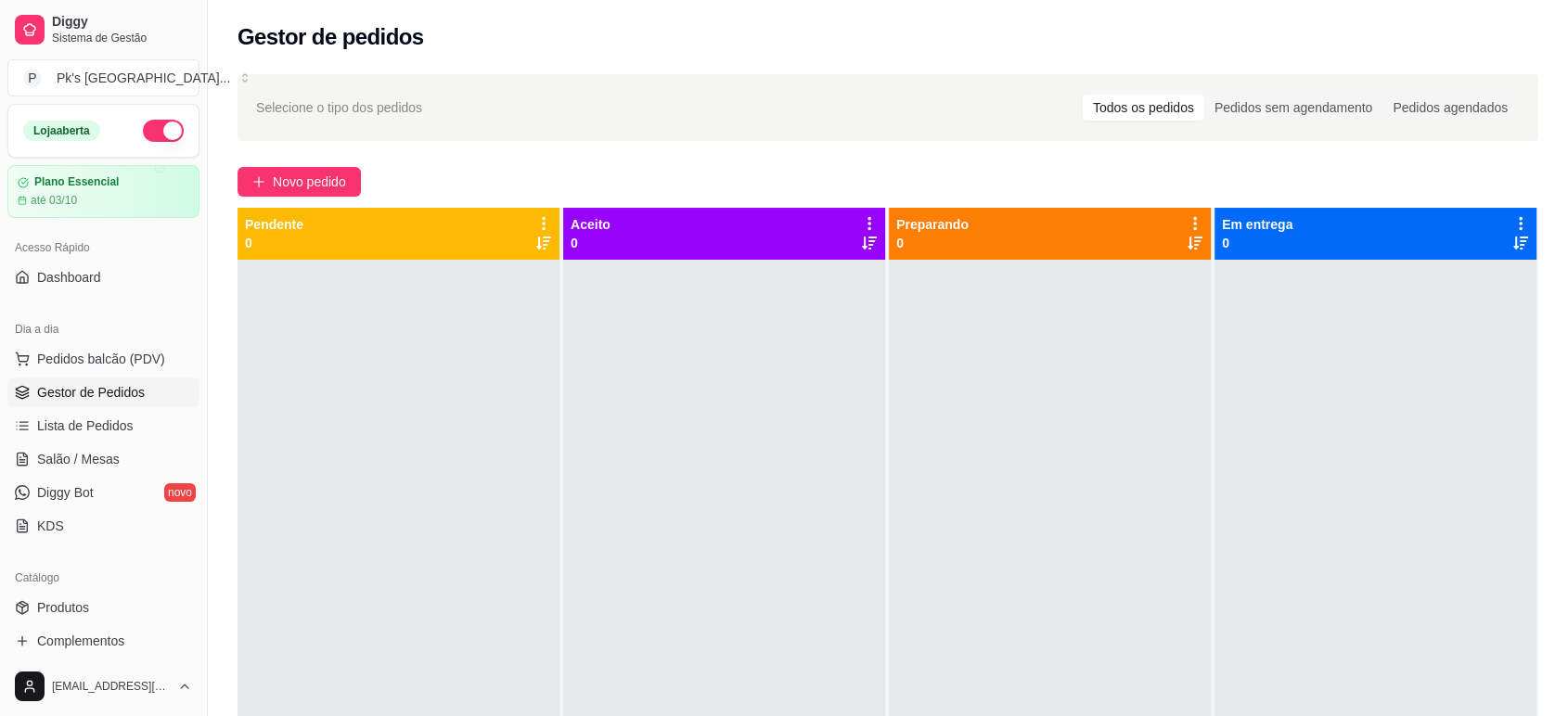
click at [148, 126] on button "button" at bounding box center [163, 131] width 41 height 22
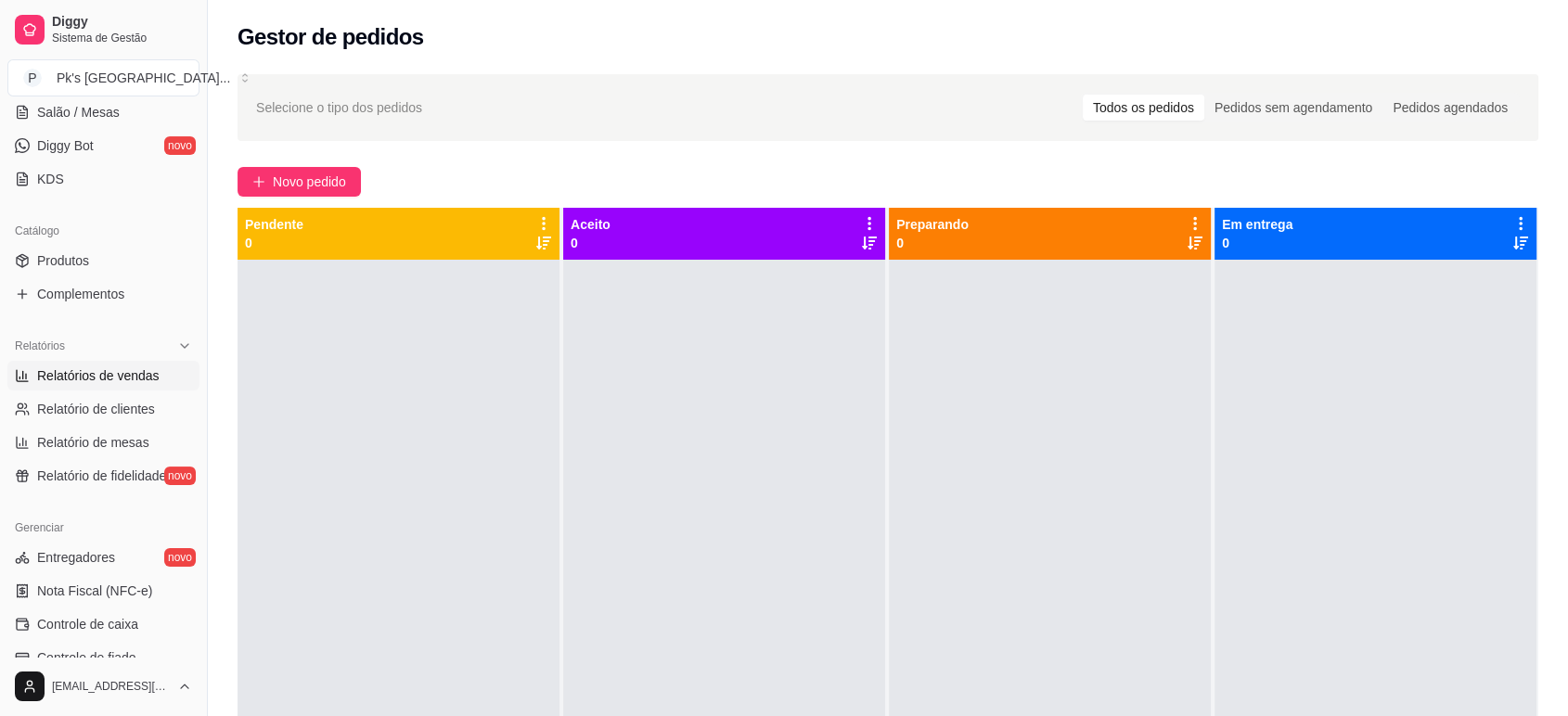
scroll to position [412, 0]
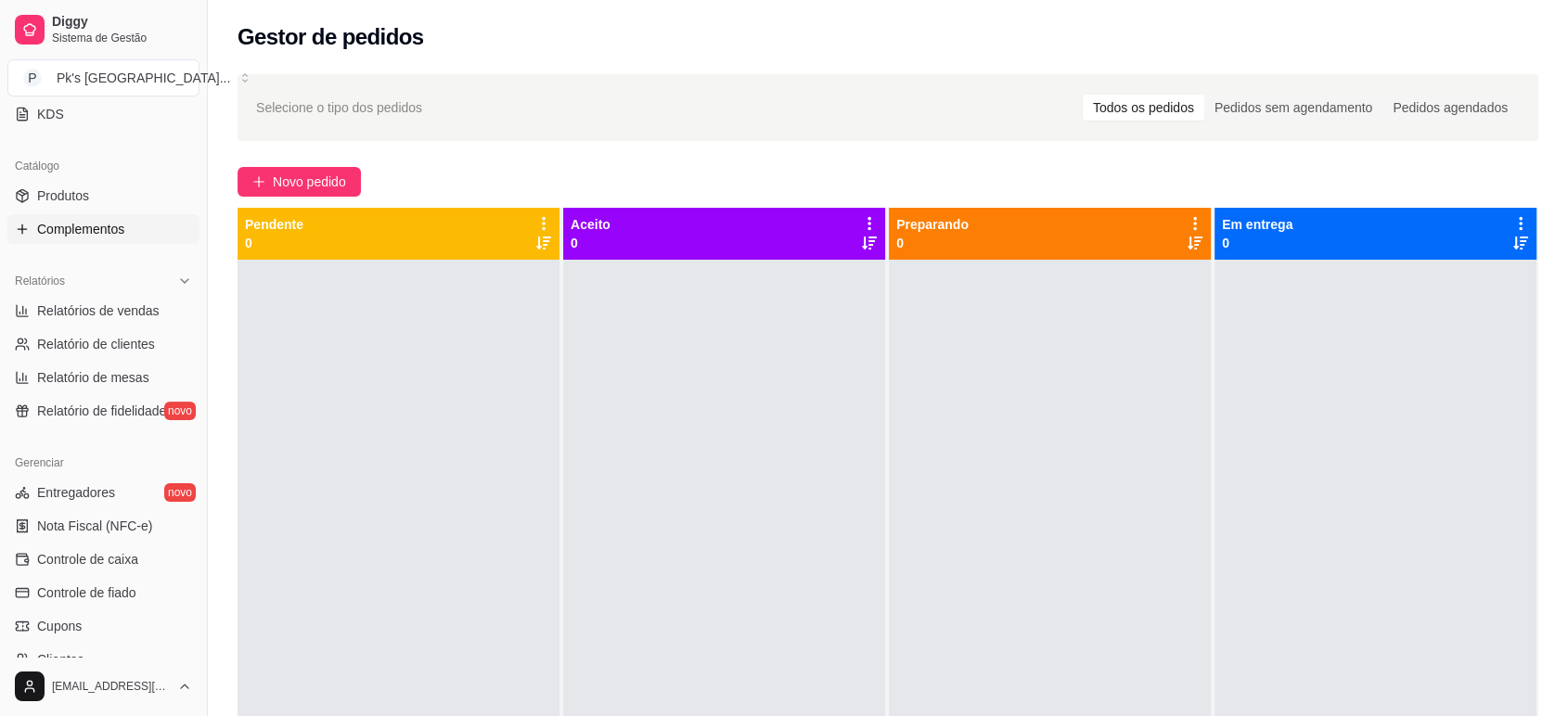
click at [128, 228] on link "Complementos" at bounding box center [104, 229] width 192 height 30
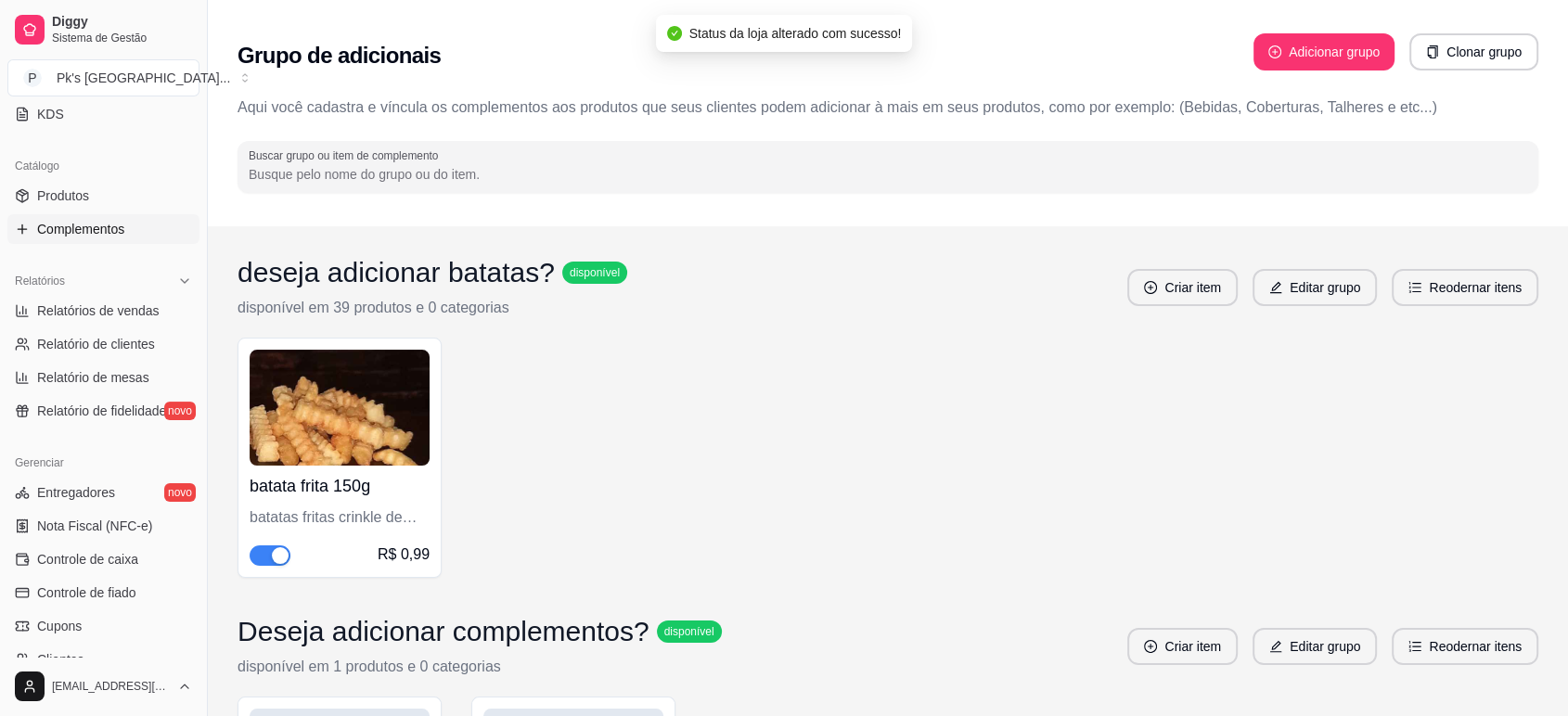
click at [319, 406] on img at bounding box center [340, 407] width 180 height 116
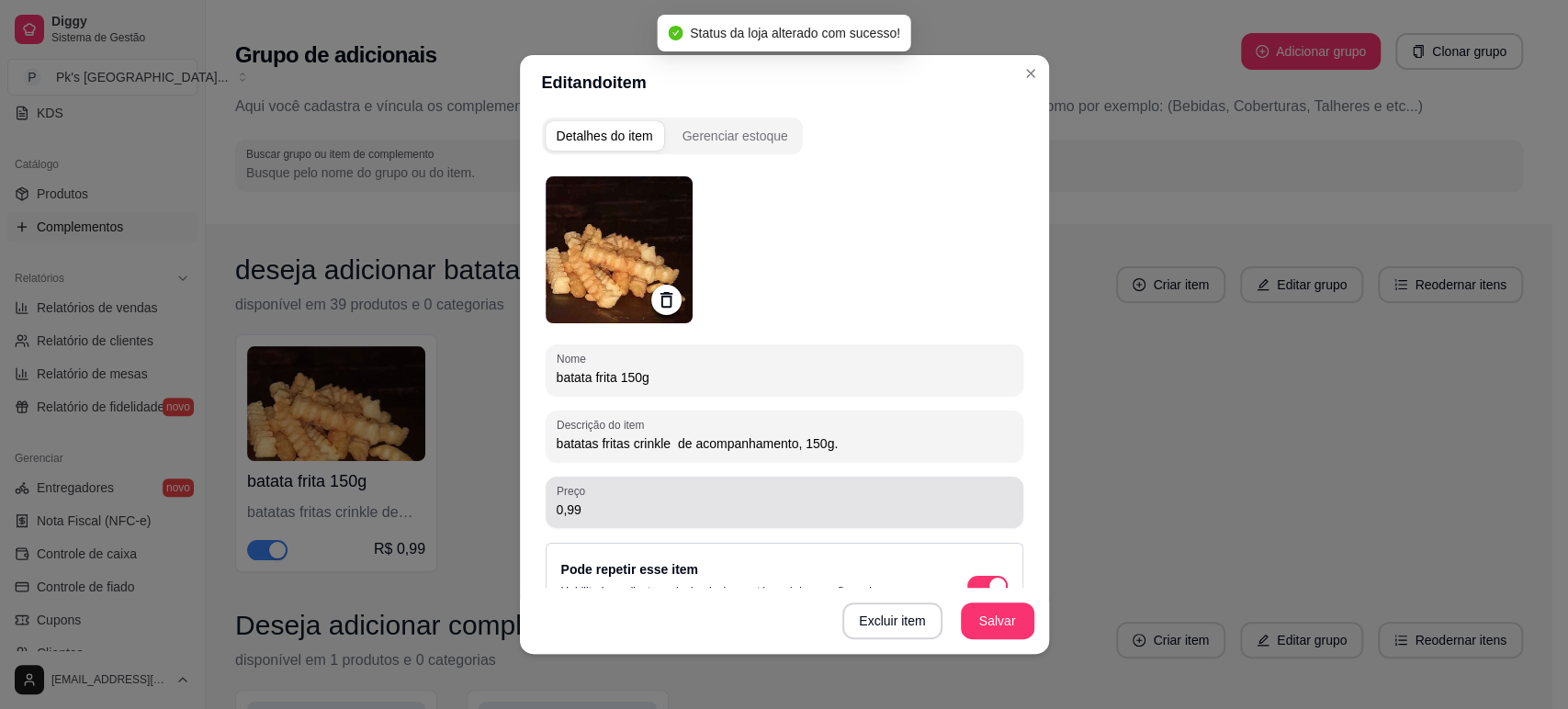
click at [649, 509] on input "0,99" at bounding box center [784, 510] width 455 height 18
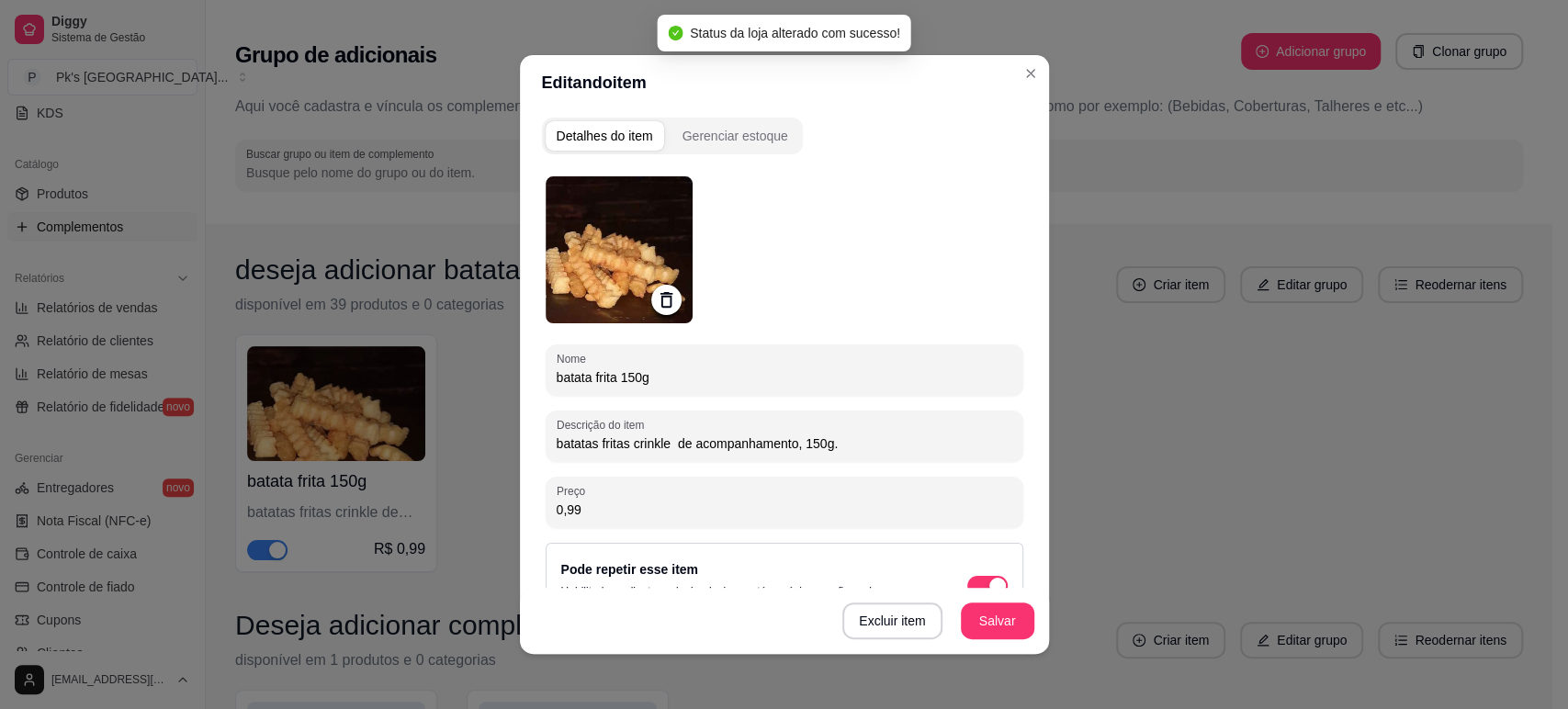
click at [649, 509] on input "0,99" at bounding box center [784, 510] width 455 height 18
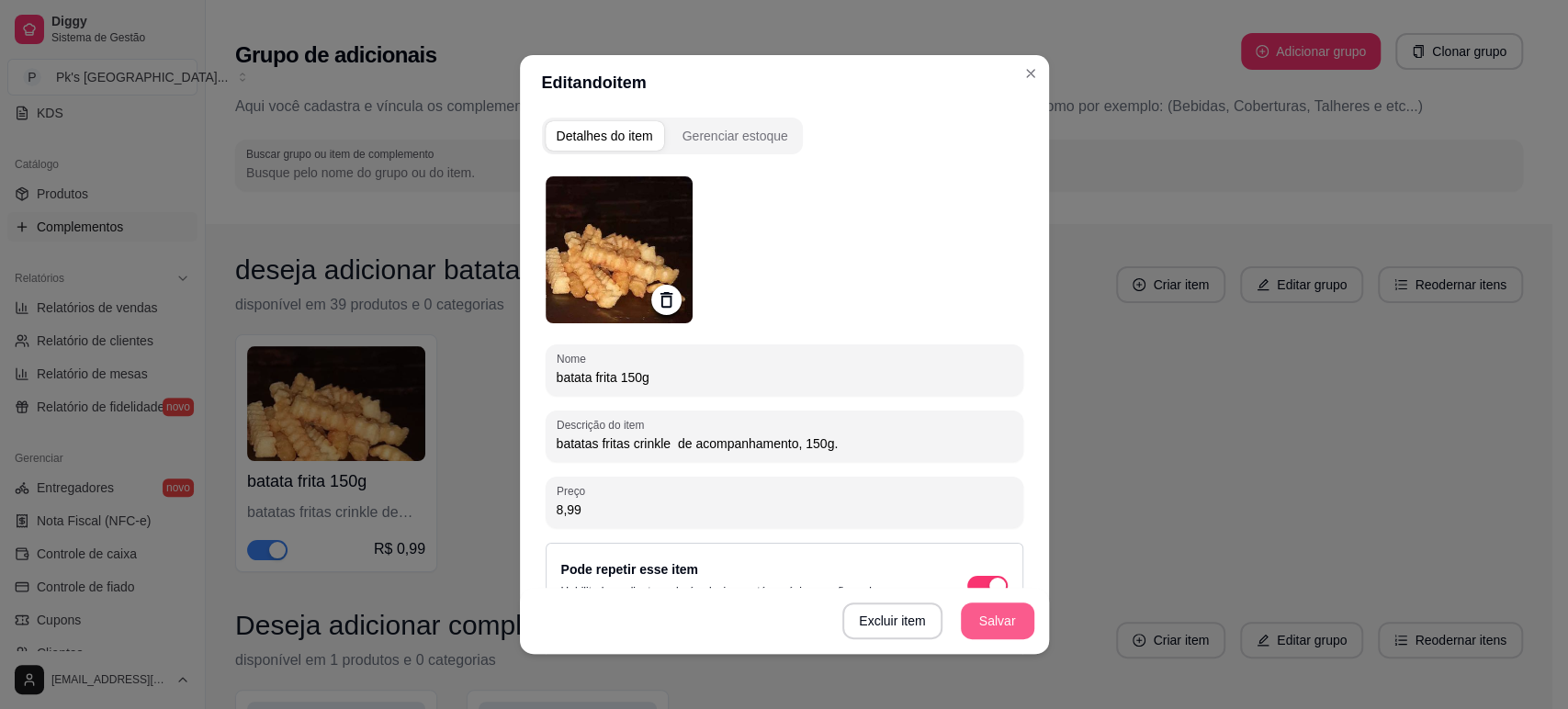
type input "8,99"
click at [971, 623] on button "Salvar" at bounding box center [998, 621] width 72 height 36
